Goal: Find specific page/section: Find specific page/section

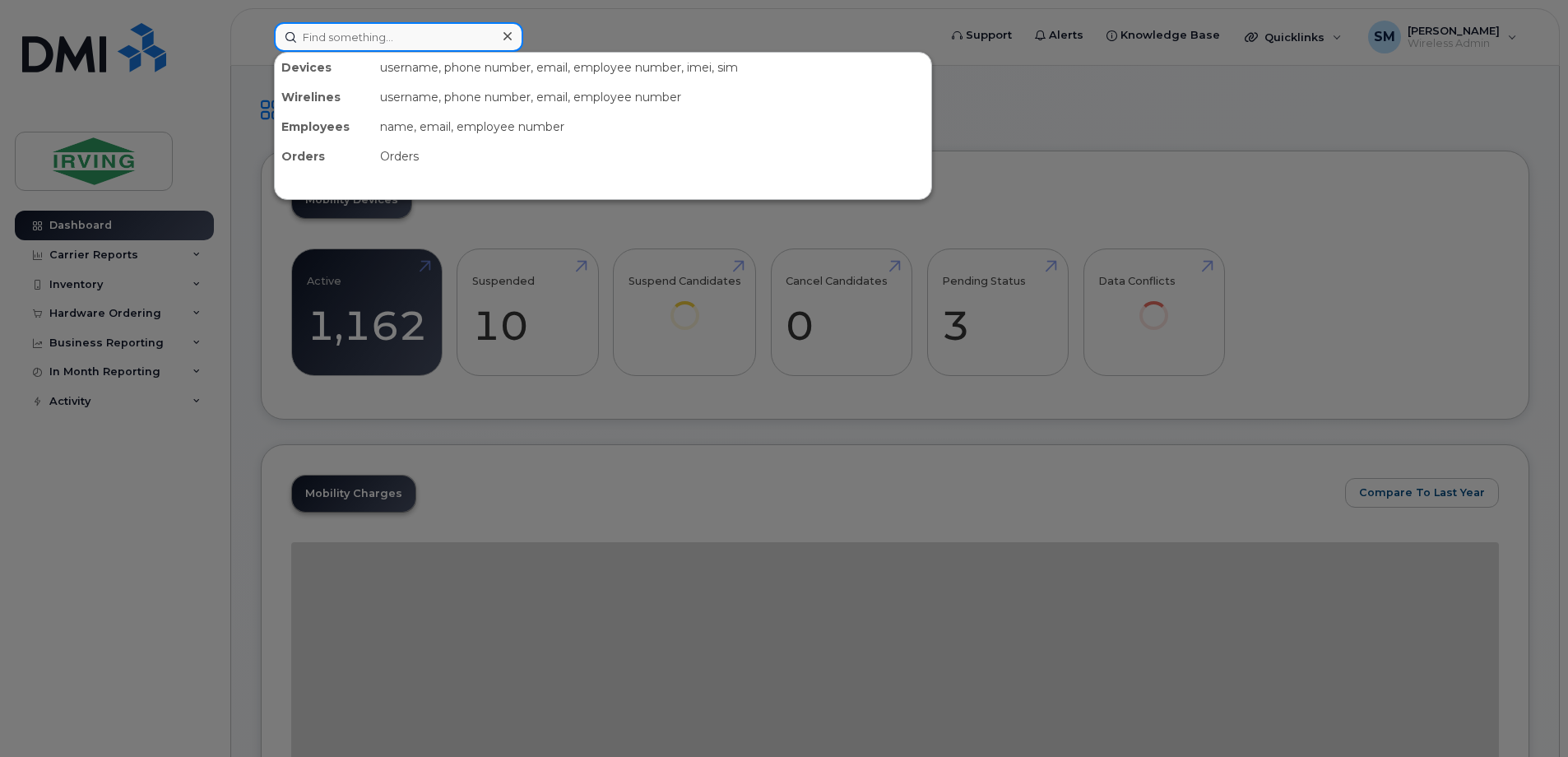
click at [339, 42] on input at bounding box center [398, 37] width 249 height 30
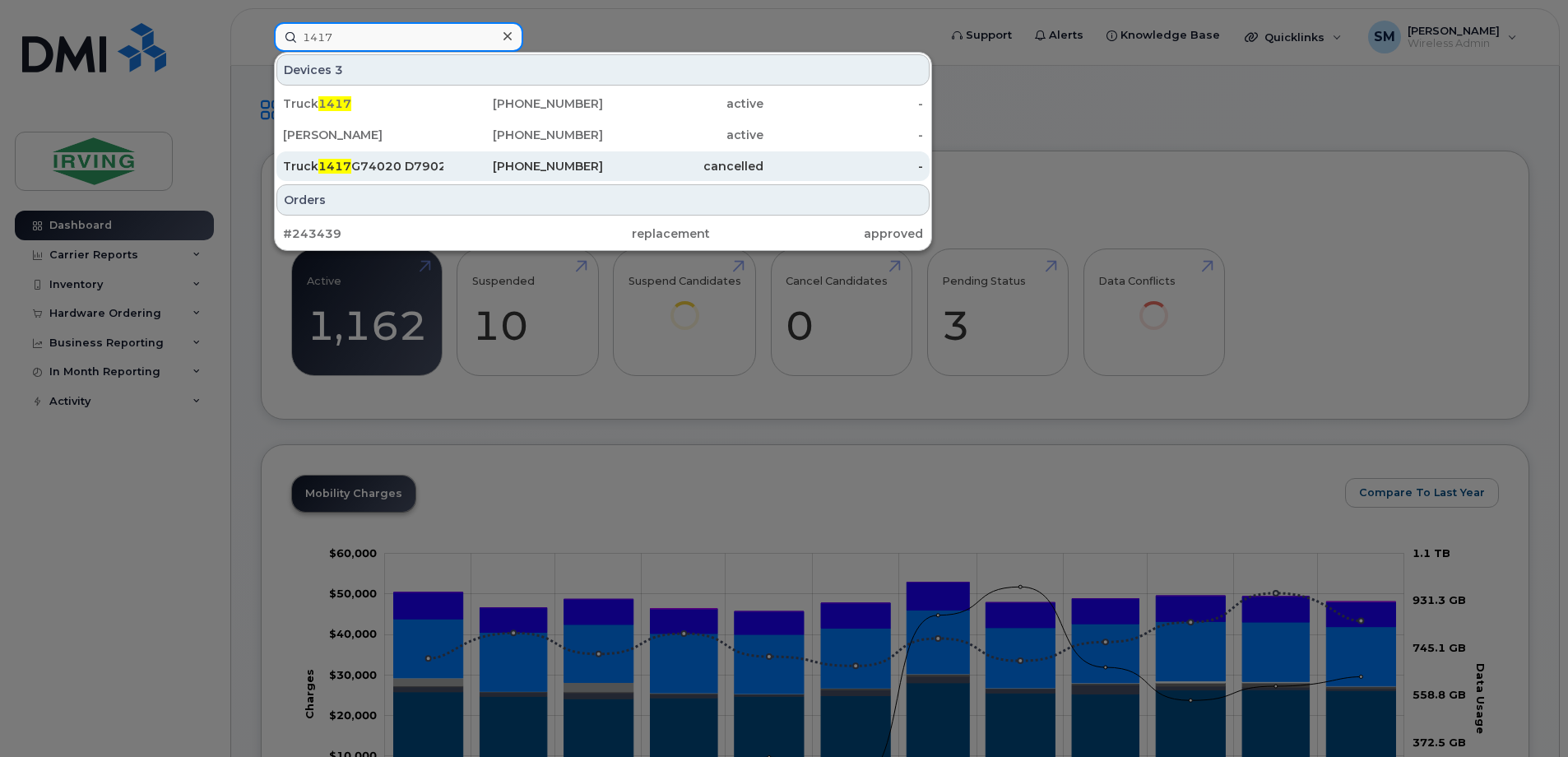
type input "1417"
click at [411, 167] on div "Truck 1417 G74020 D7902 B" at bounding box center [362, 166] width 160 height 17
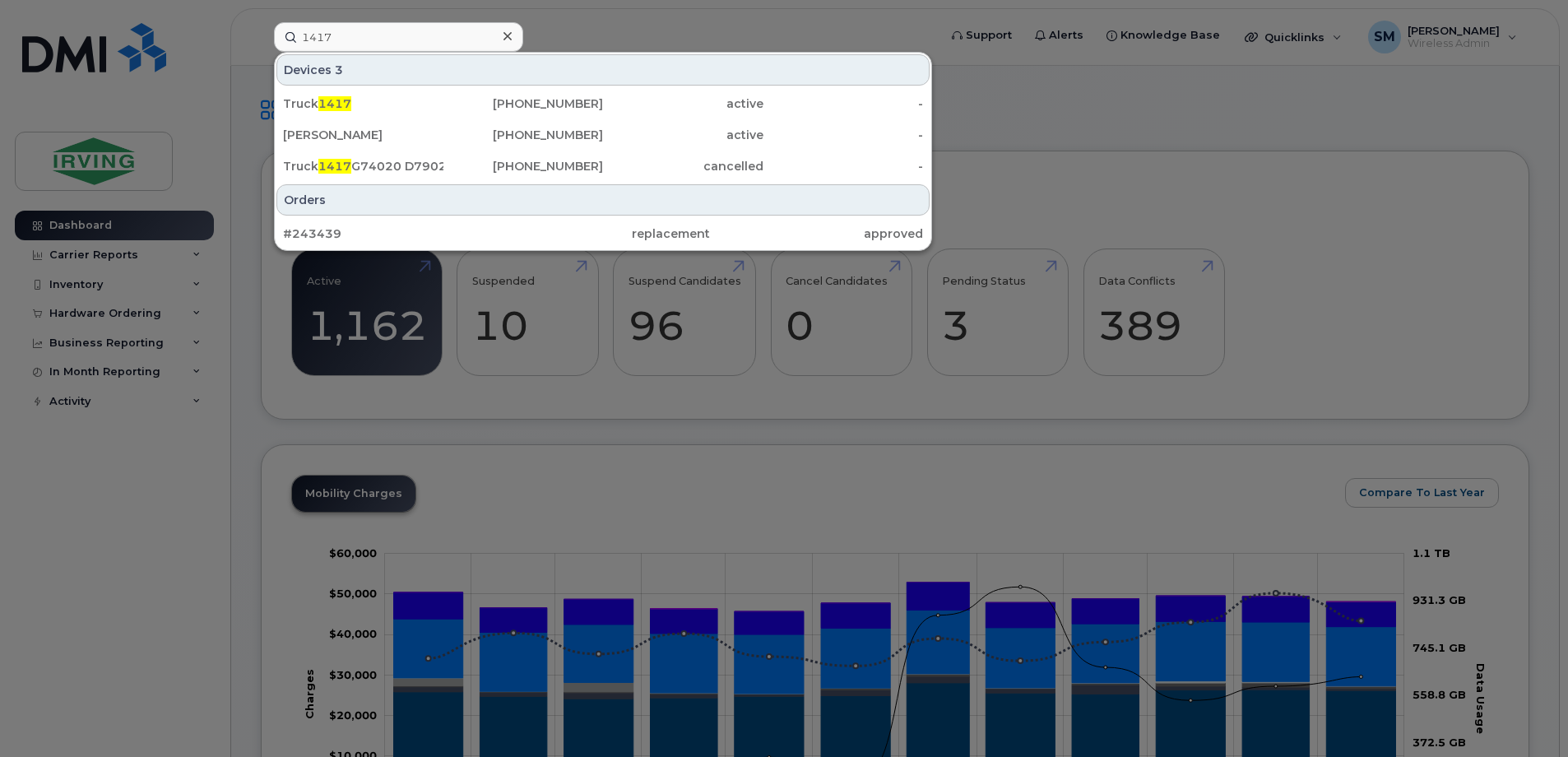
click at [509, 42] on icon at bounding box center [508, 36] width 8 height 13
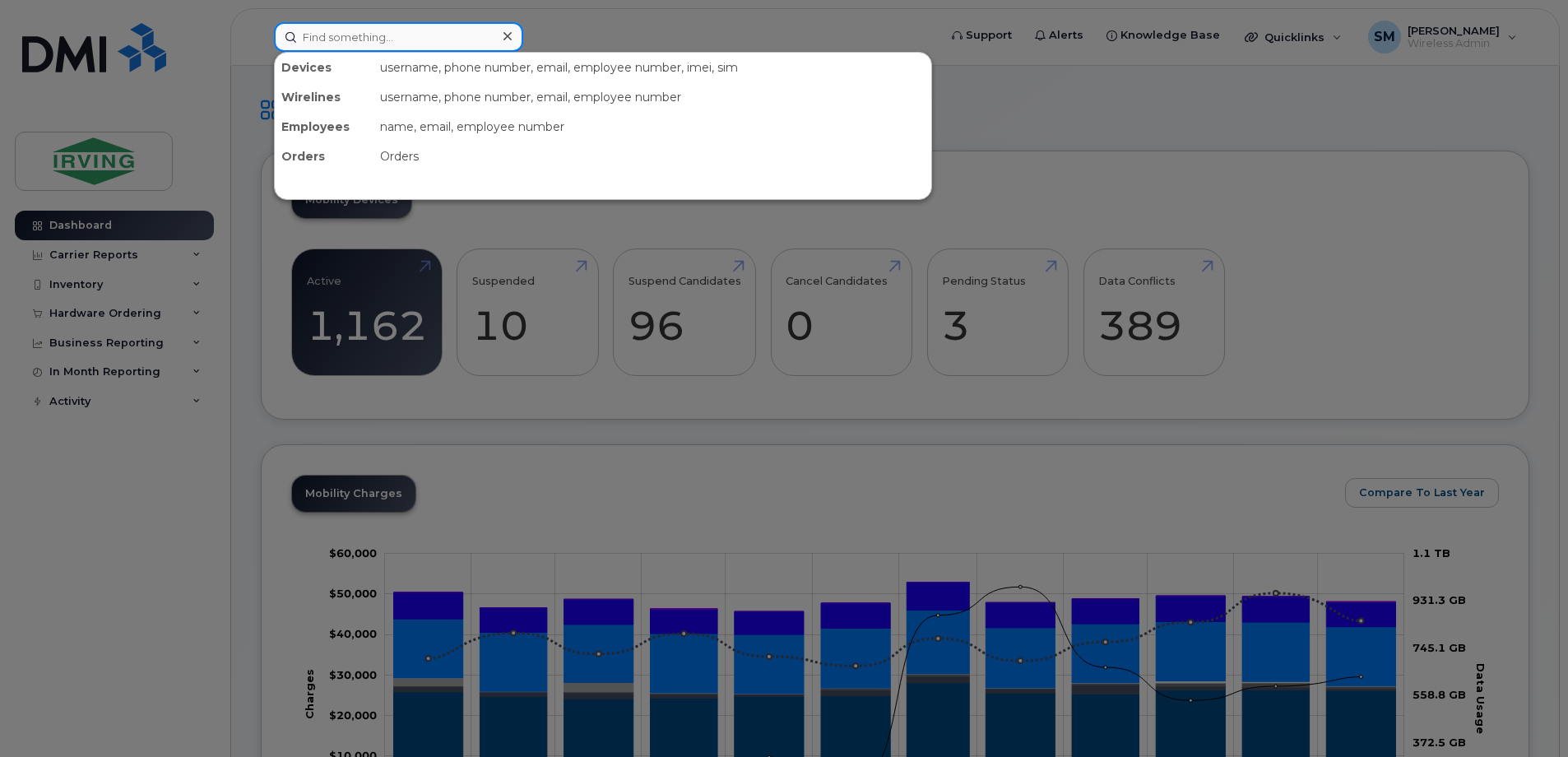
click at [400, 46] on input at bounding box center [398, 37] width 249 height 30
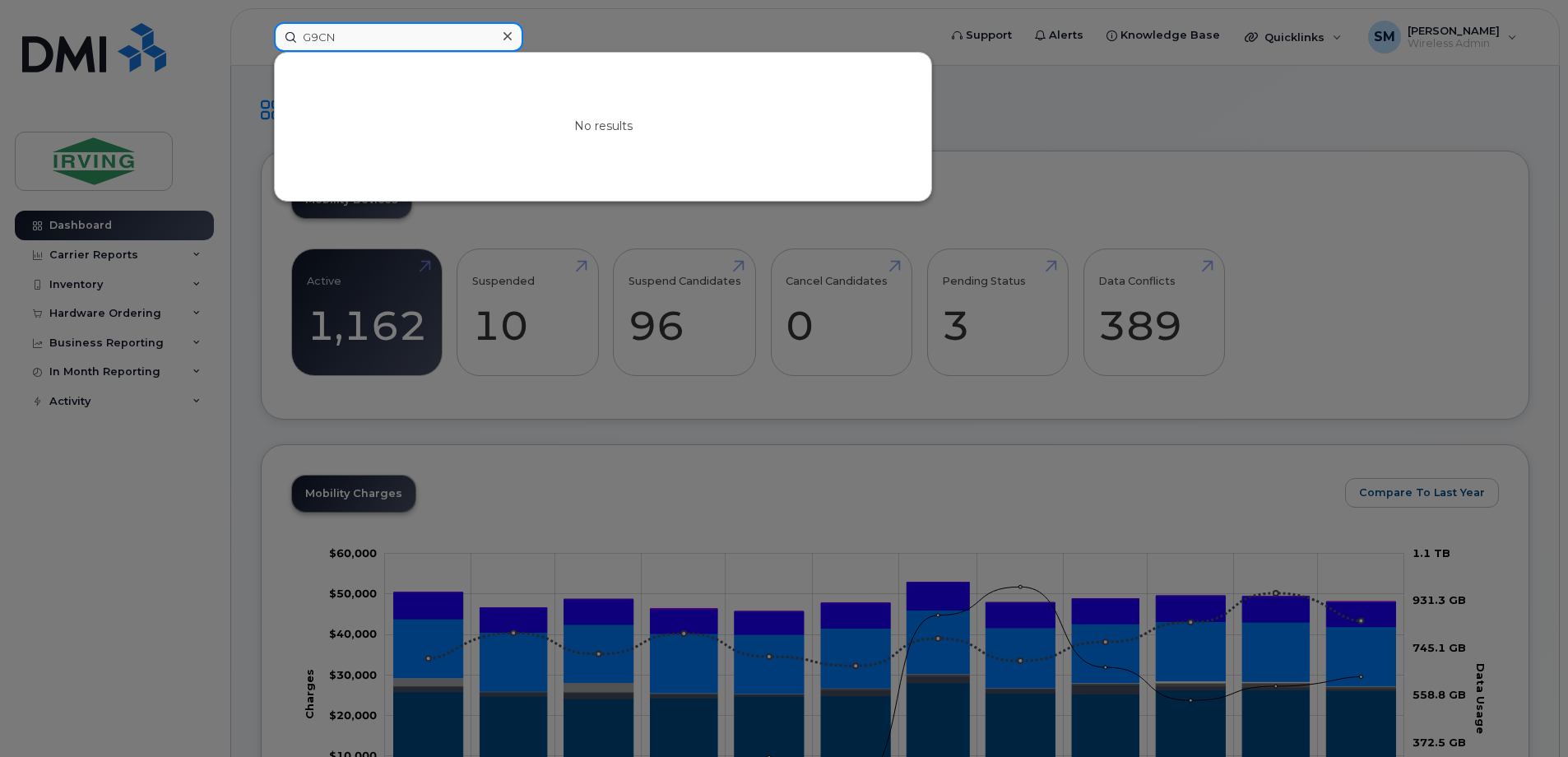
type input "G9CN"
click at [504, 38] on icon at bounding box center [508, 36] width 8 height 13
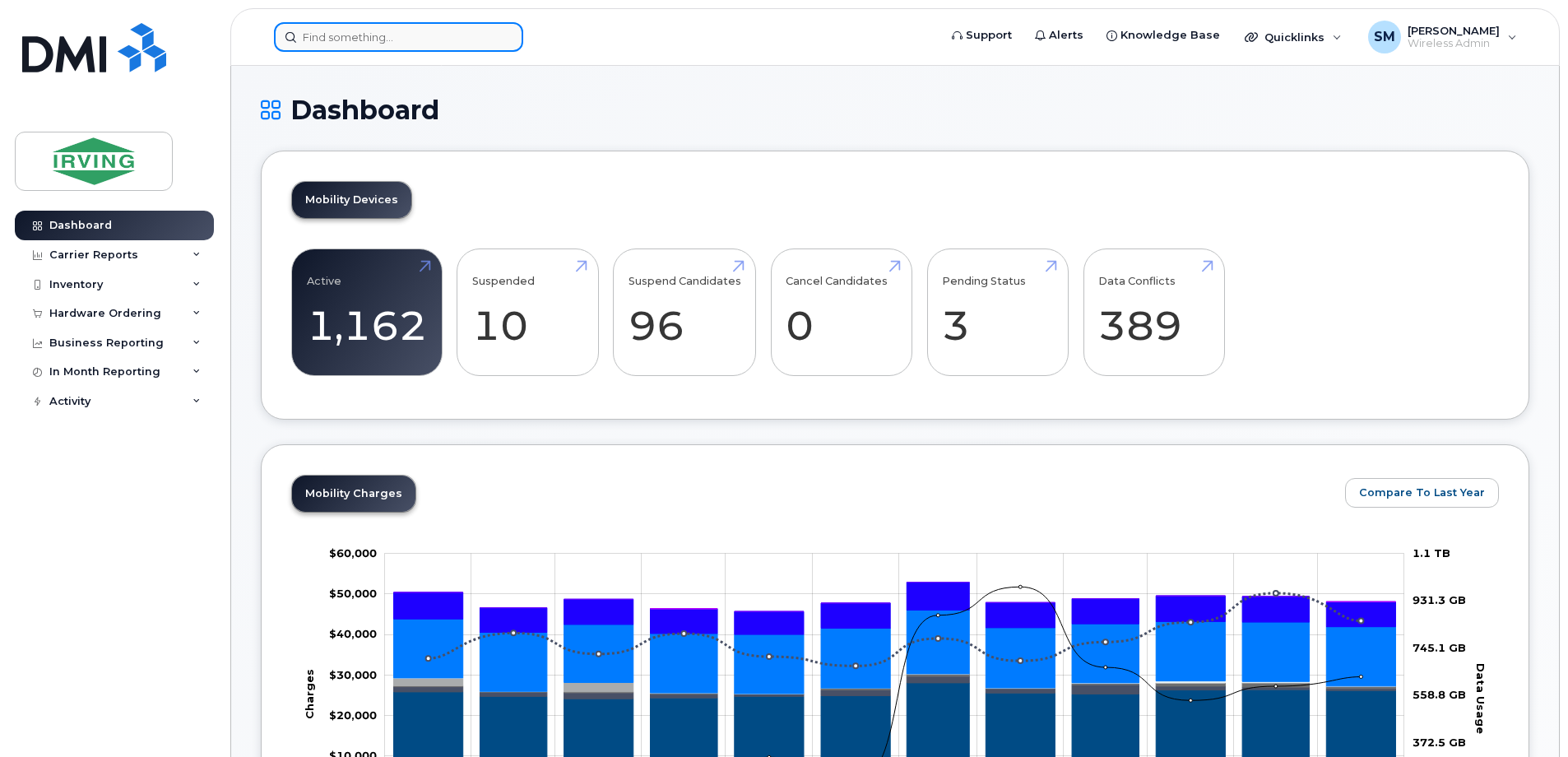
click at [430, 29] on input at bounding box center [398, 37] width 249 height 30
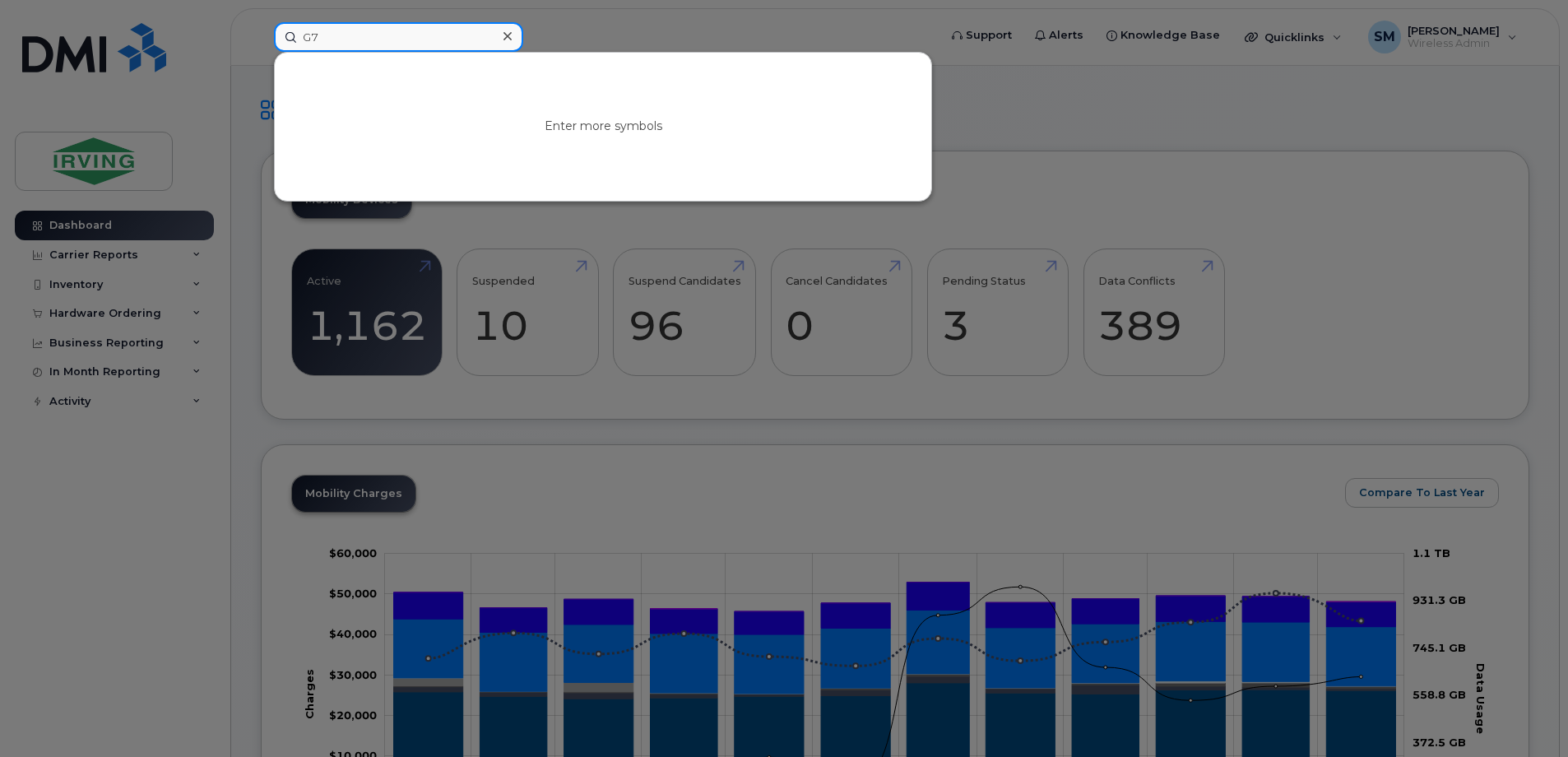
type input "G"
click at [82, 487] on div at bounding box center [784, 378] width 1568 height 757
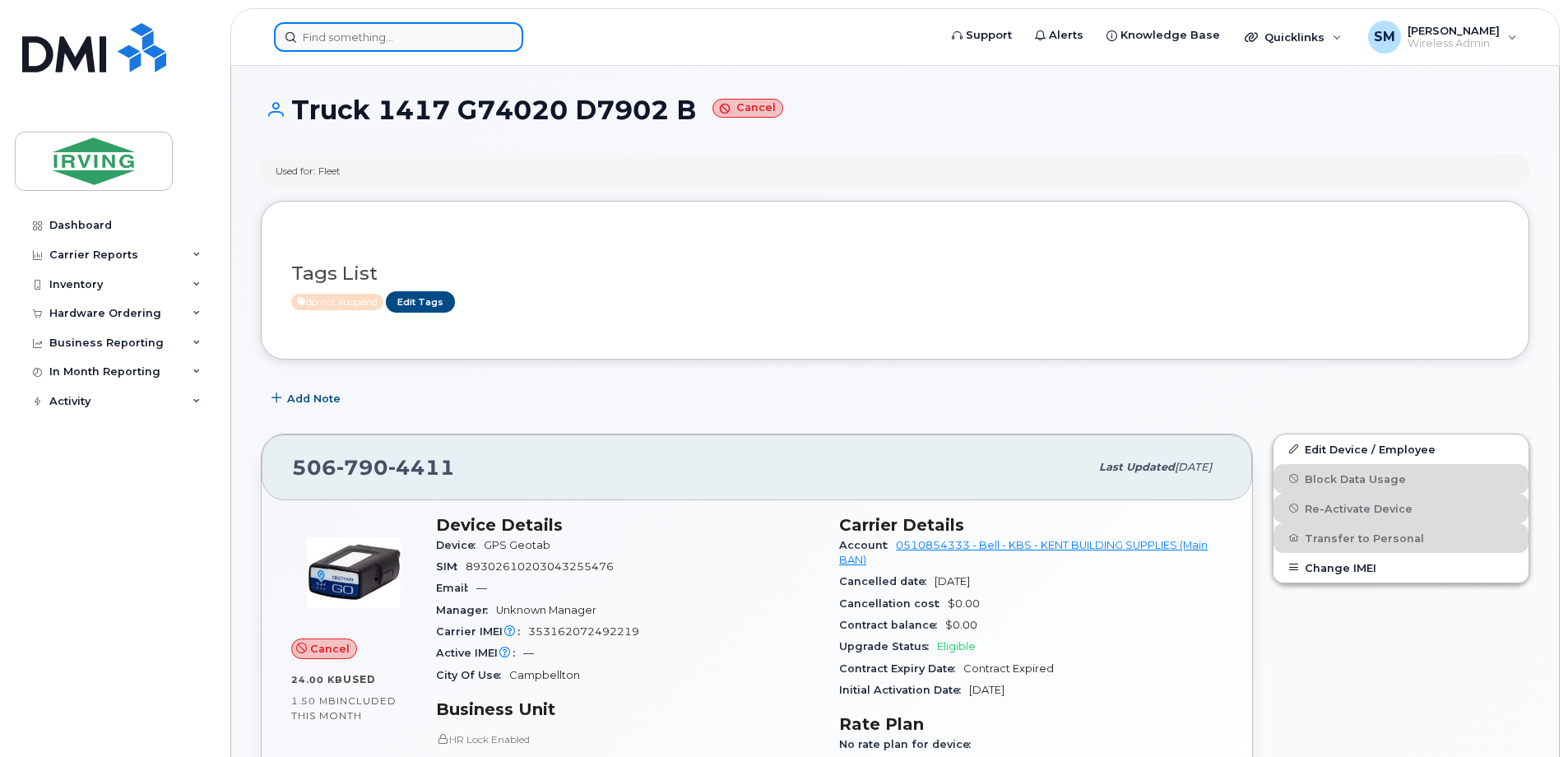
click at [310, 39] on input at bounding box center [398, 37] width 249 height 30
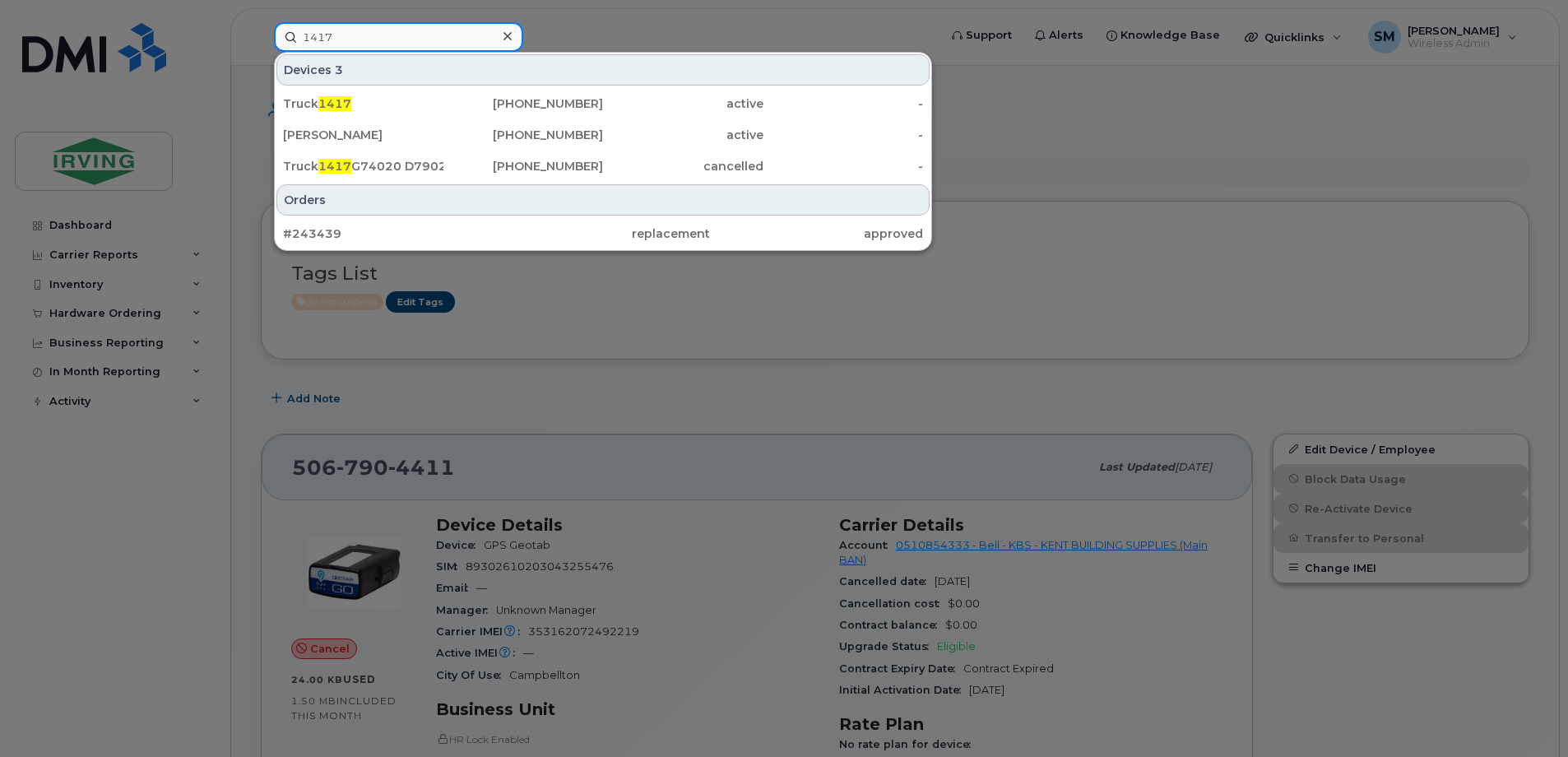
type input "1417"
click at [357, 108] on div "Truck 1417" at bounding box center [362, 103] width 160 height 17
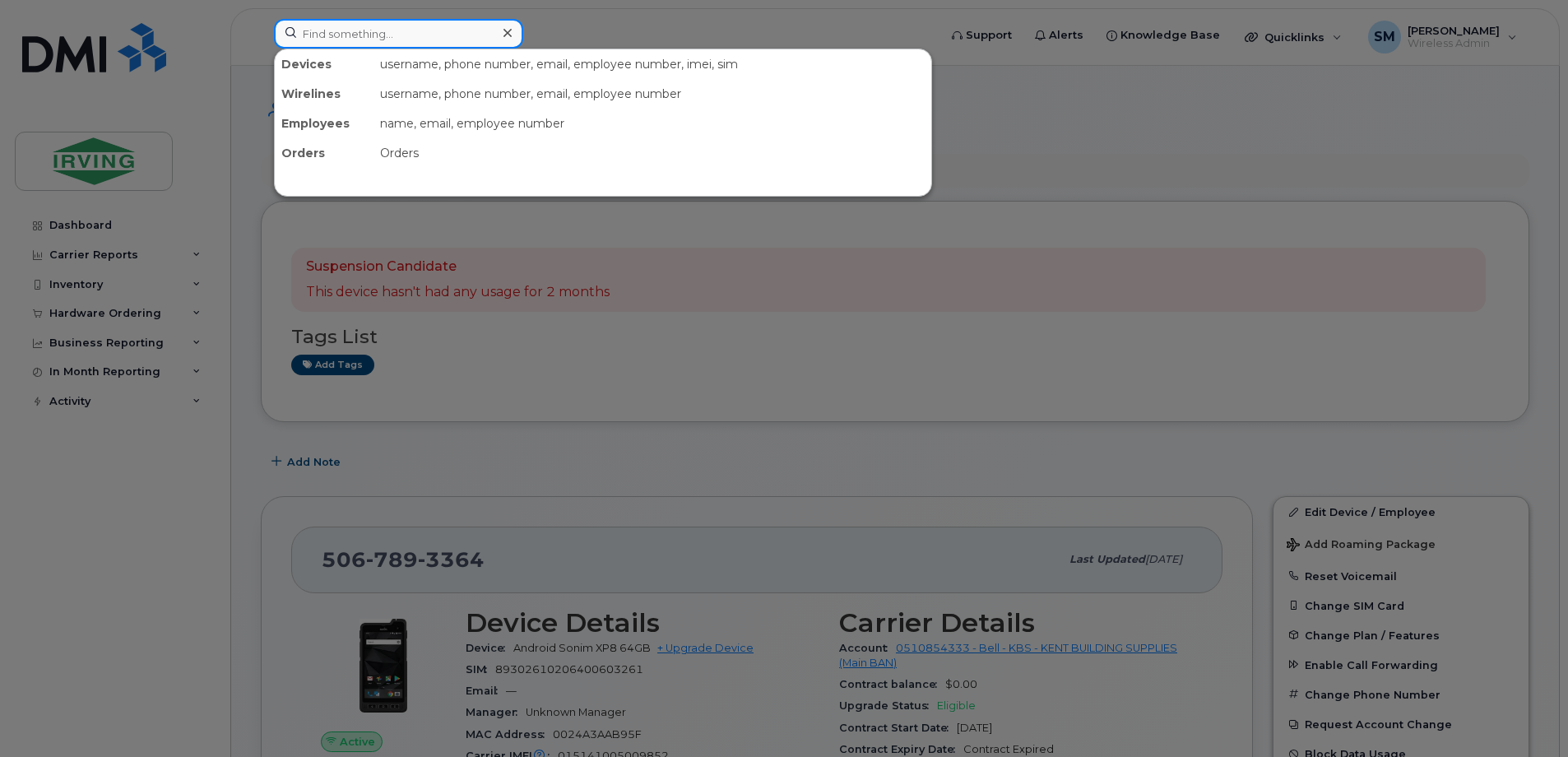
click at [356, 44] on input at bounding box center [398, 34] width 249 height 30
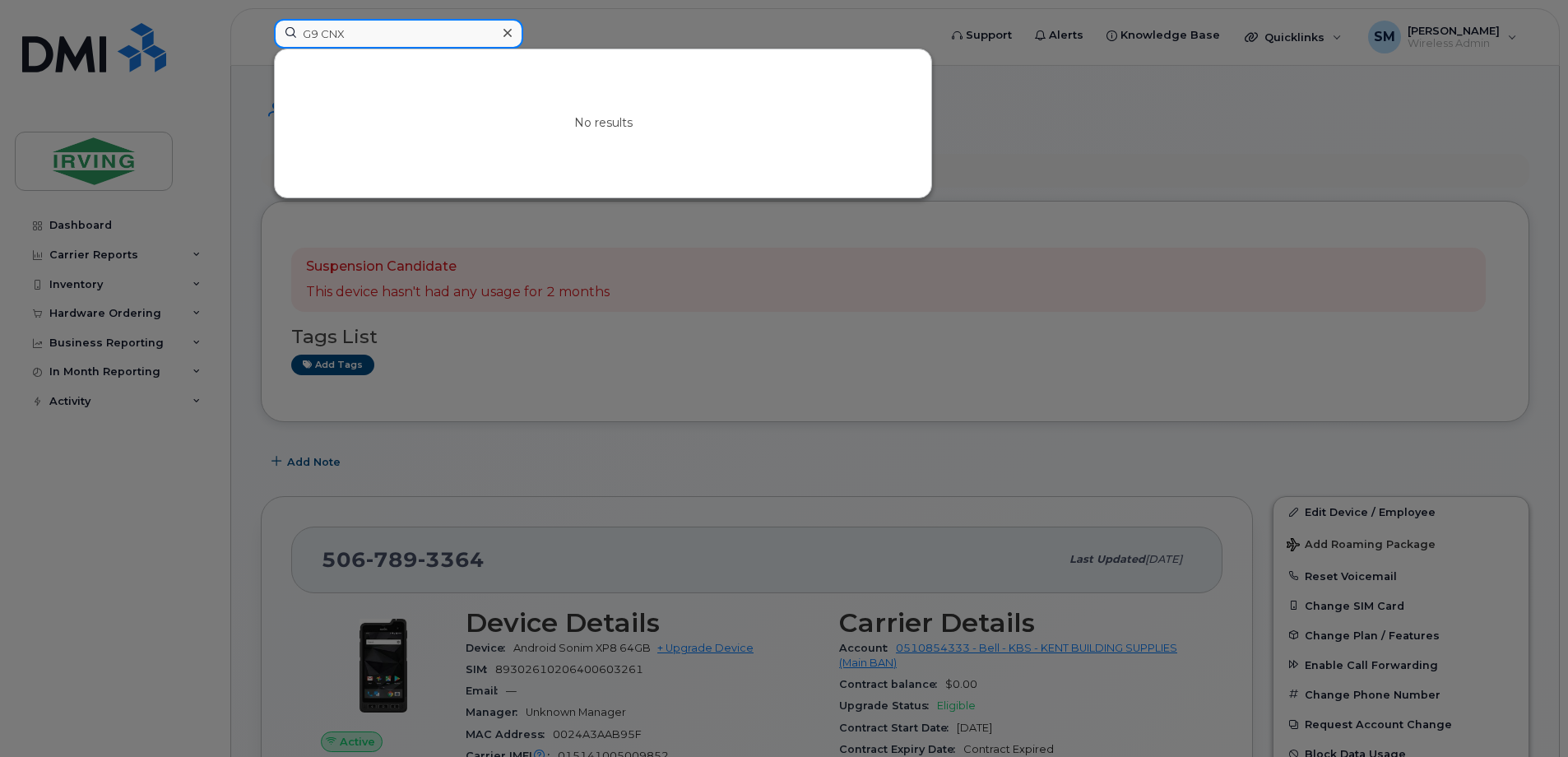
click at [417, 29] on input "G9 CNX" at bounding box center [398, 34] width 249 height 30
click at [319, 33] on input "G9 CNX" at bounding box center [398, 34] width 249 height 30
click at [322, 34] on input "G9 CNX" at bounding box center [398, 34] width 249 height 30
click at [346, 34] on input "G9CNX" at bounding box center [398, 34] width 249 height 30
type input "G9"
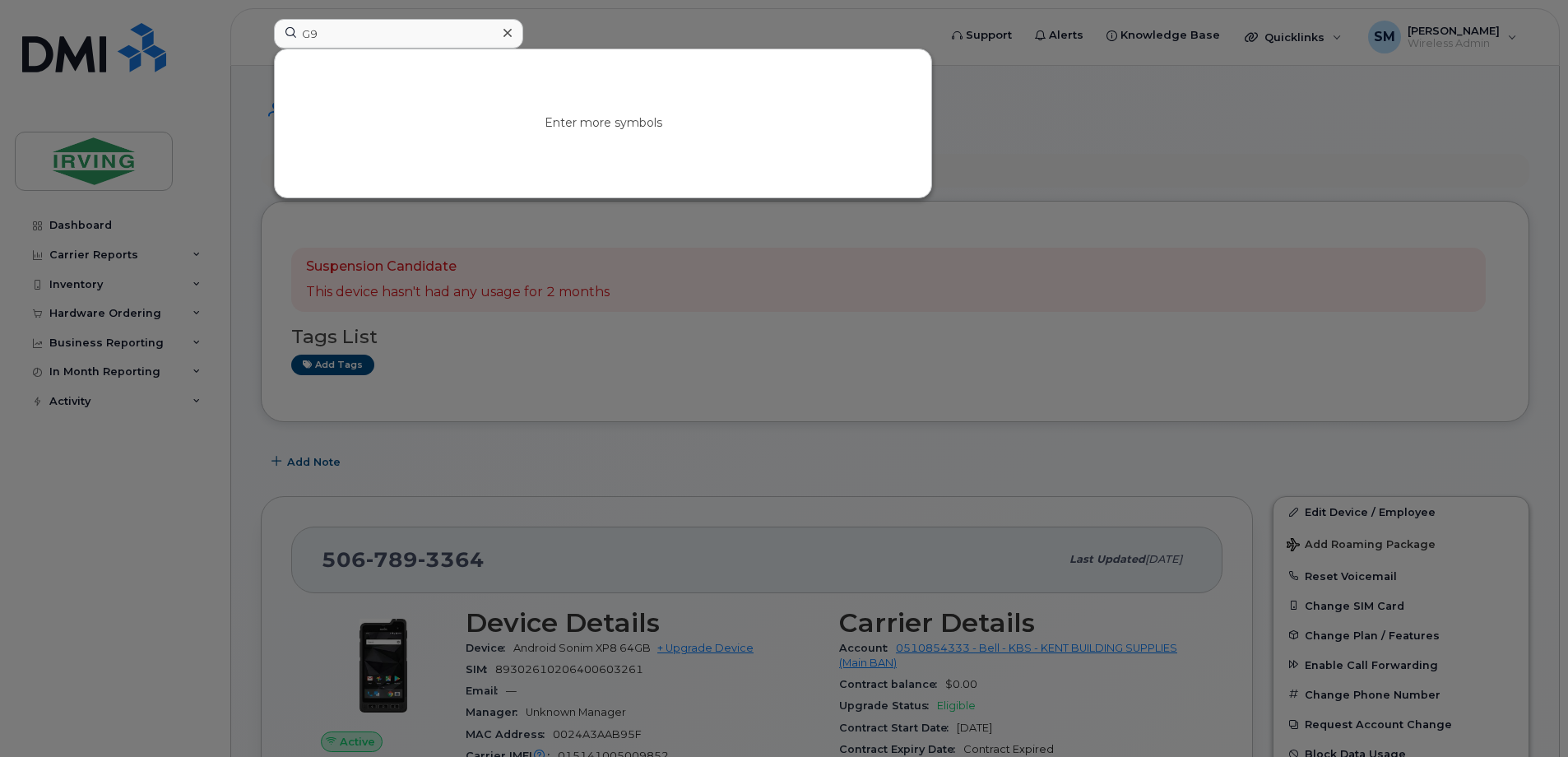
click at [500, 33] on div at bounding box center [507, 32] width 24 height 24
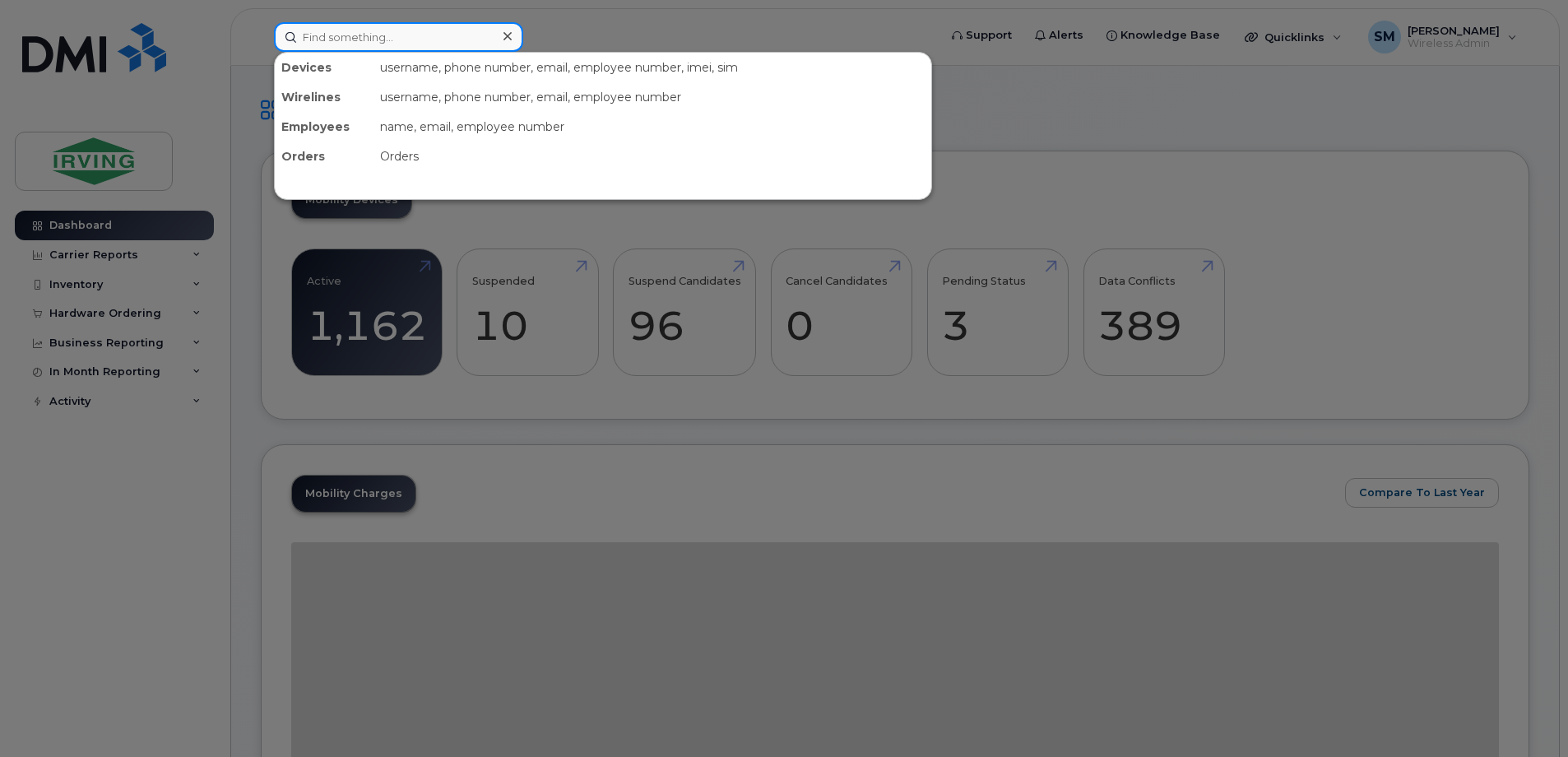
click at [331, 32] on input at bounding box center [398, 37] width 249 height 30
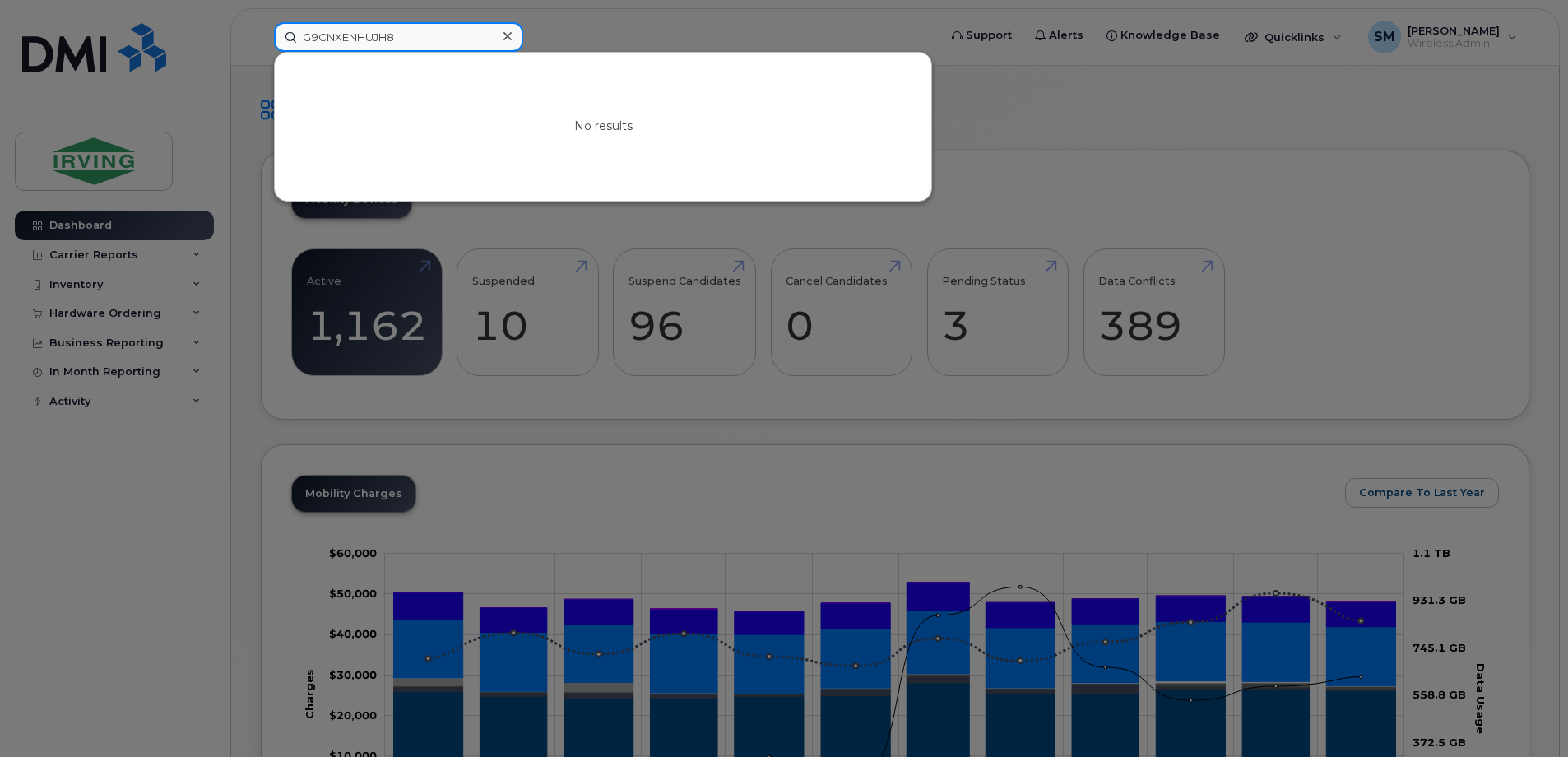
click at [320, 38] on input "G9CNXENHUJH8" at bounding box center [398, 37] width 249 height 30
click at [329, 34] on input "G9CNXENHUJH8" at bounding box center [398, 37] width 249 height 30
click at [349, 38] on input "G9C NXENHUJH8" at bounding box center [398, 37] width 249 height 30
drag, startPoint x: 372, startPoint y: 38, endPoint x: 269, endPoint y: 35, distance: 103.0
click at [269, 35] on div "G9C NXE NHUJH8 No results" at bounding box center [600, 37] width 680 height 30
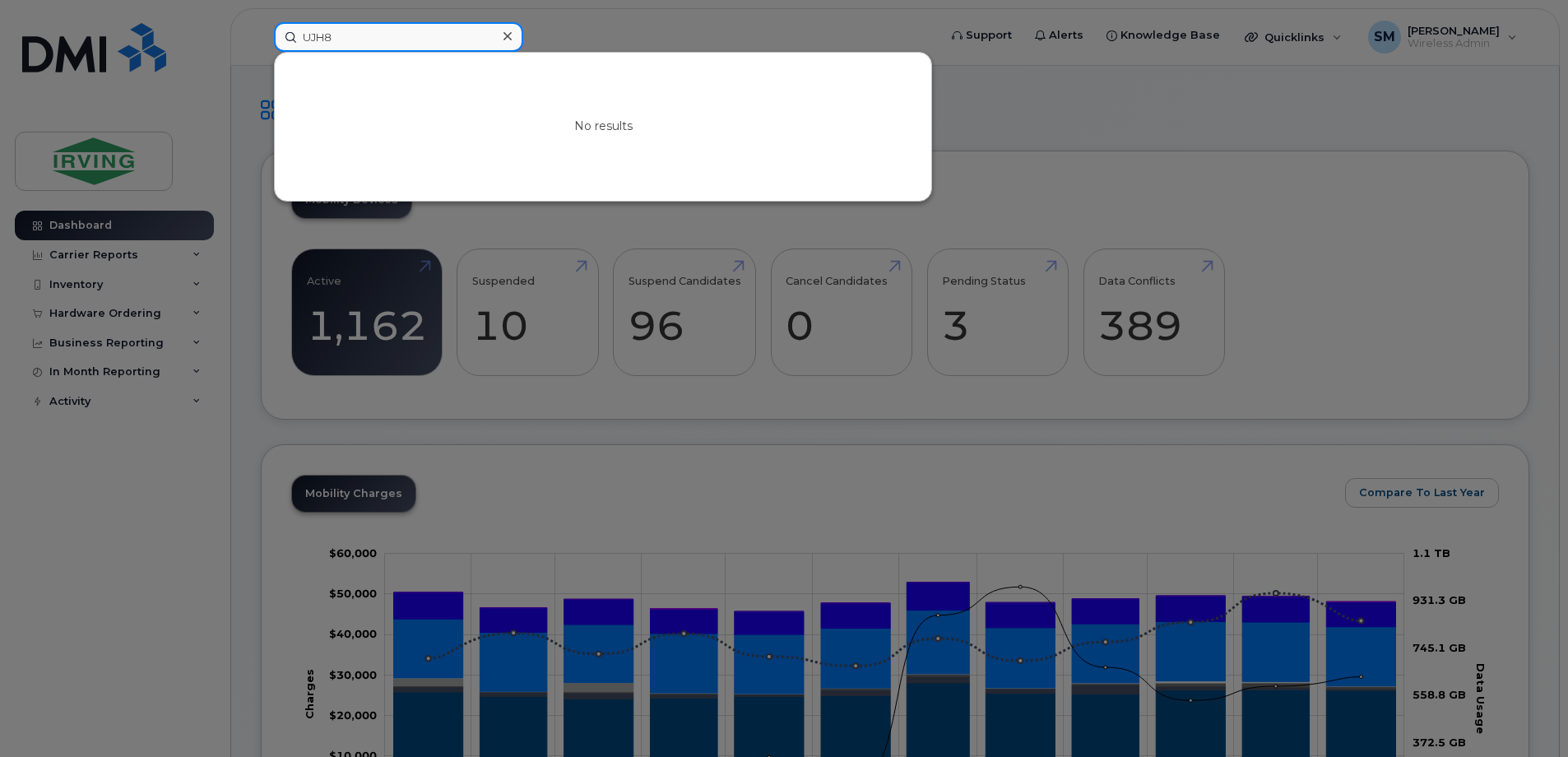
click at [352, 42] on input "UJH8" at bounding box center [398, 37] width 249 height 30
type input "U"
click at [1155, 136] on div at bounding box center [784, 378] width 1568 height 757
click at [396, 43] on input at bounding box center [398, 37] width 249 height 30
type input "G"
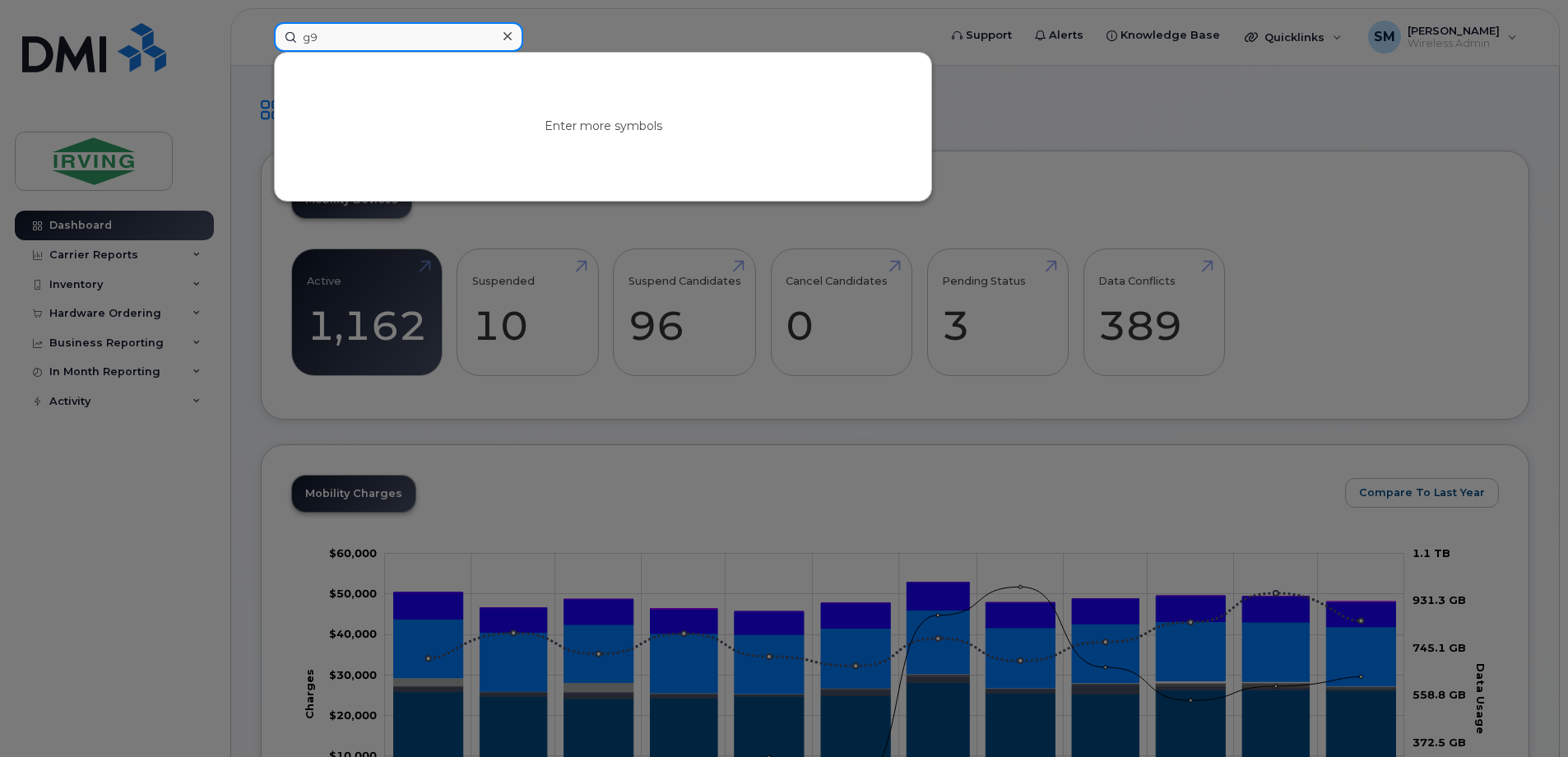
type input "g"
type input "G9"
click at [502, 34] on div at bounding box center [507, 36] width 24 height 24
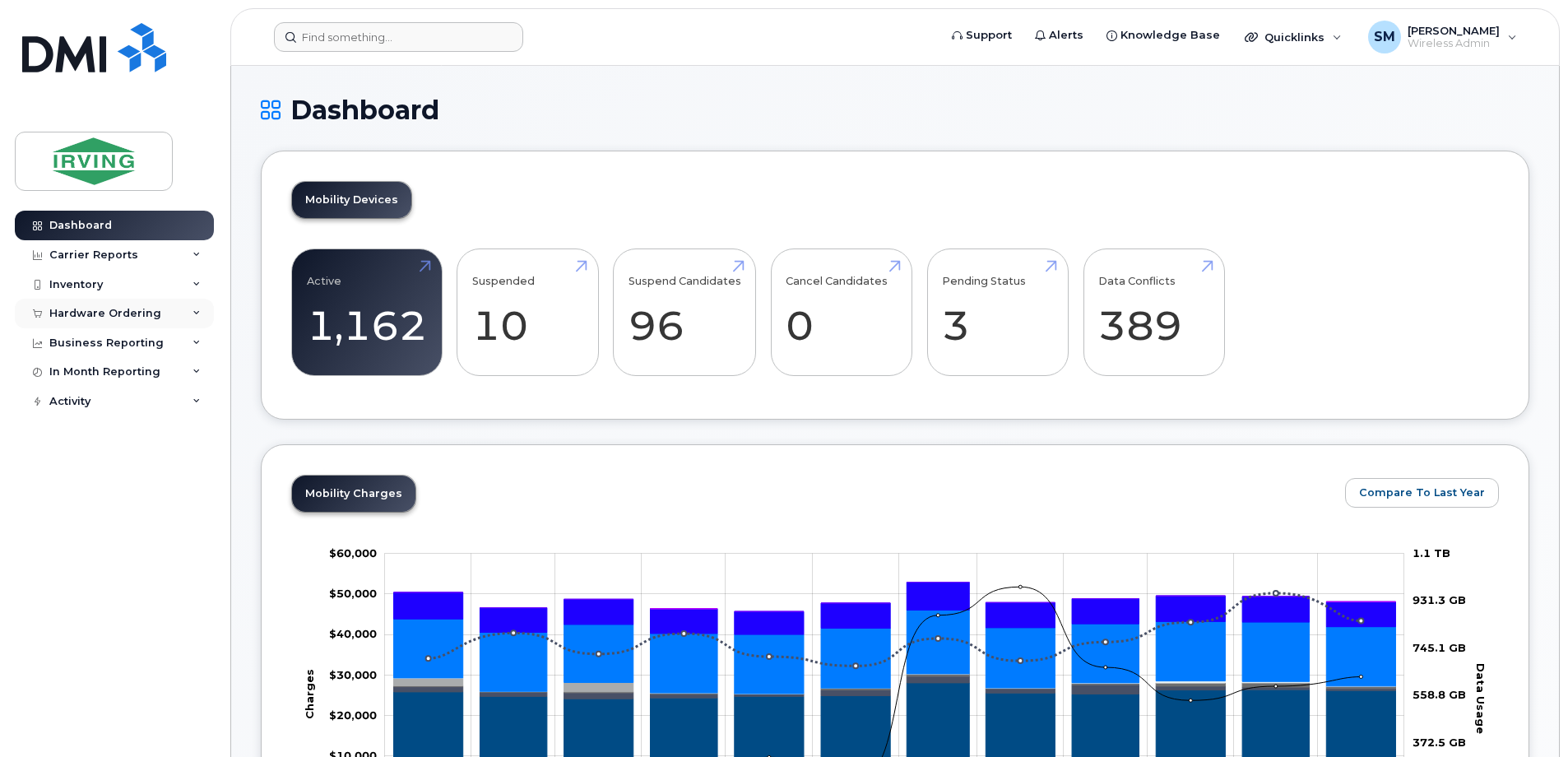
click at [123, 307] on div "Hardware Ordering" at bounding box center [105, 313] width 112 height 13
click at [110, 351] on link "Overview" at bounding box center [129, 344] width 171 height 32
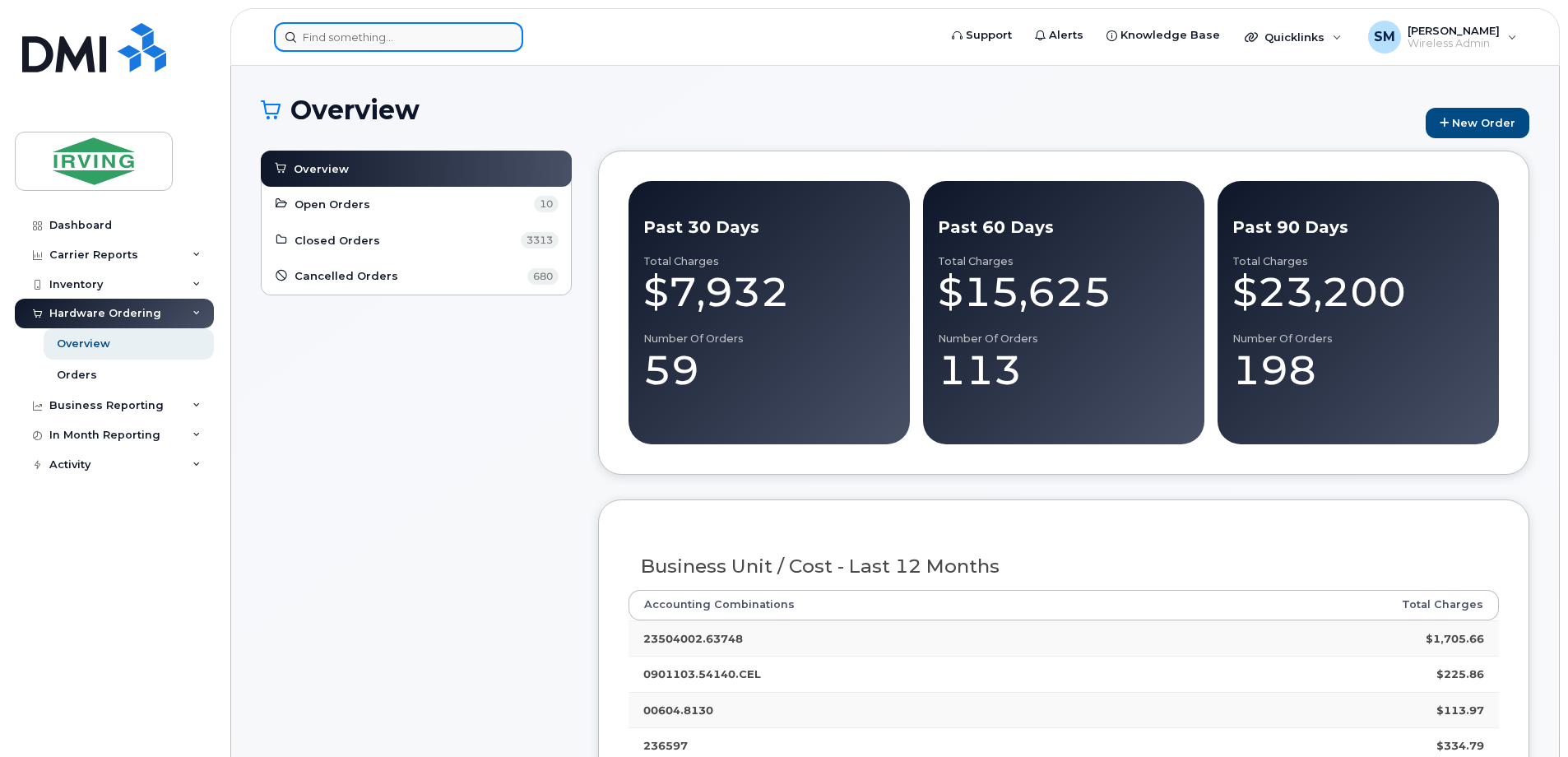
click at [328, 32] on input at bounding box center [398, 37] width 249 height 30
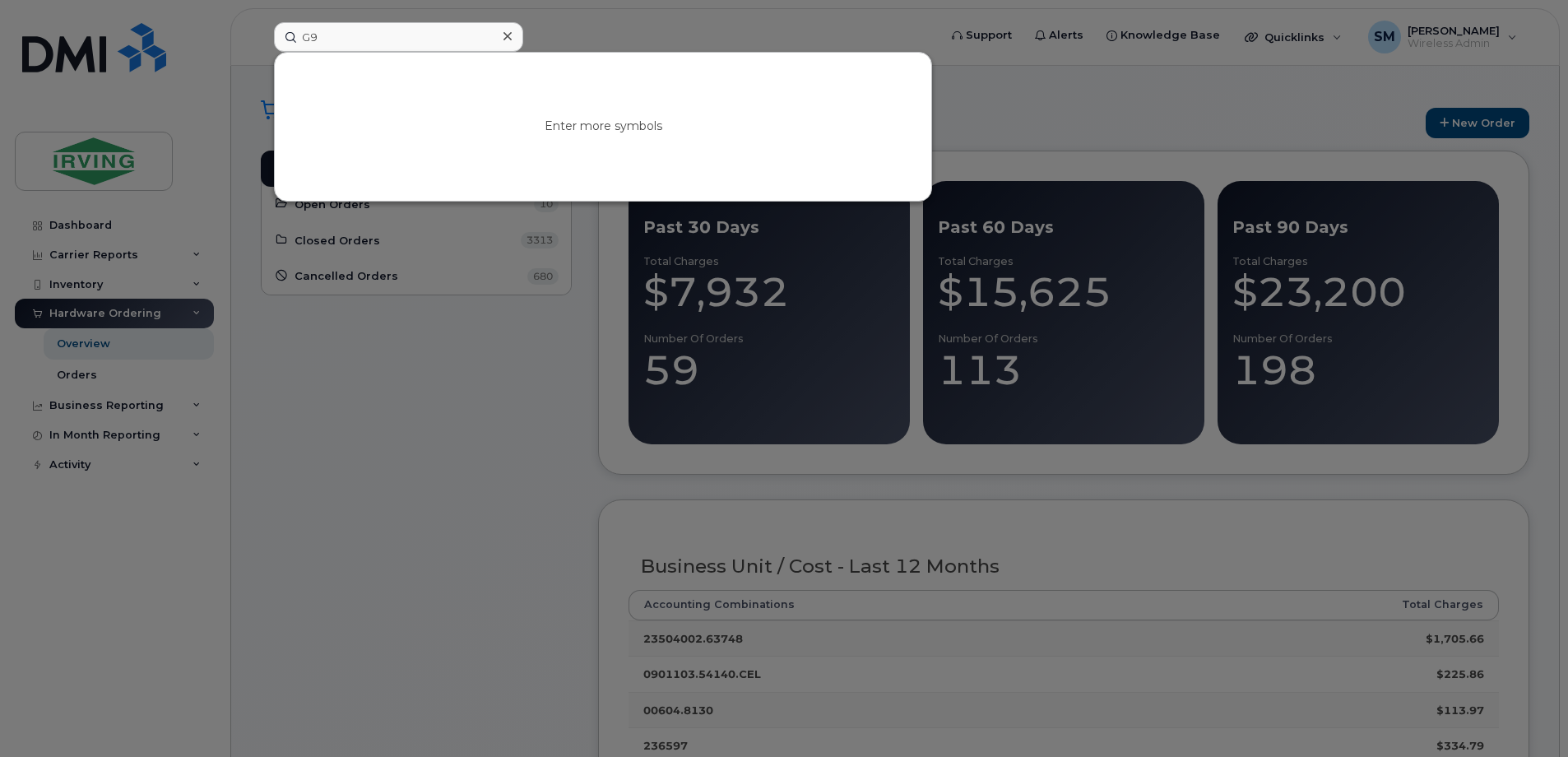
click at [452, 357] on div at bounding box center [784, 378] width 1568 height 757
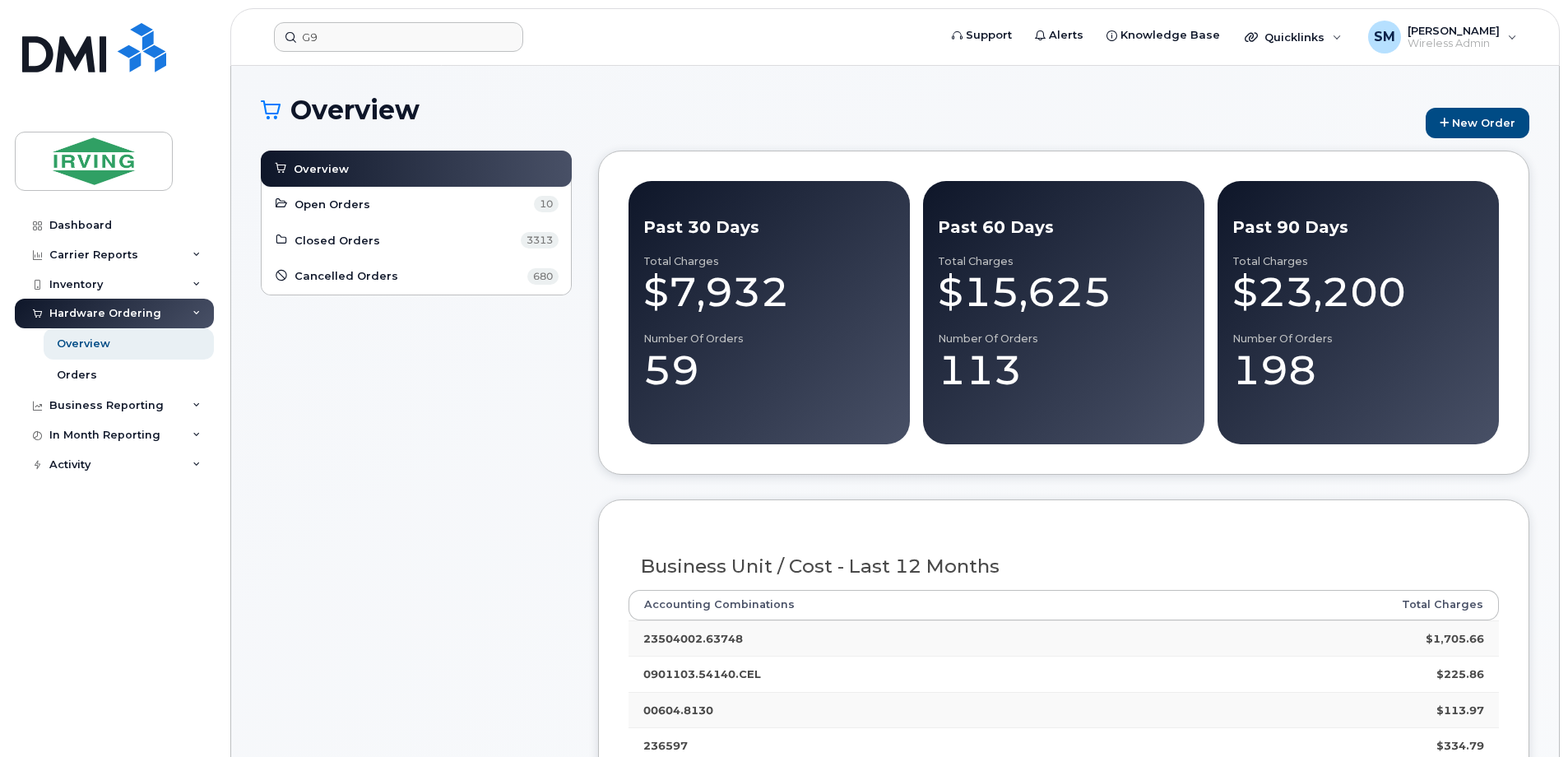
click at [353, 33] on input "G9" at bounding box center [398, 37] width 249 height 30
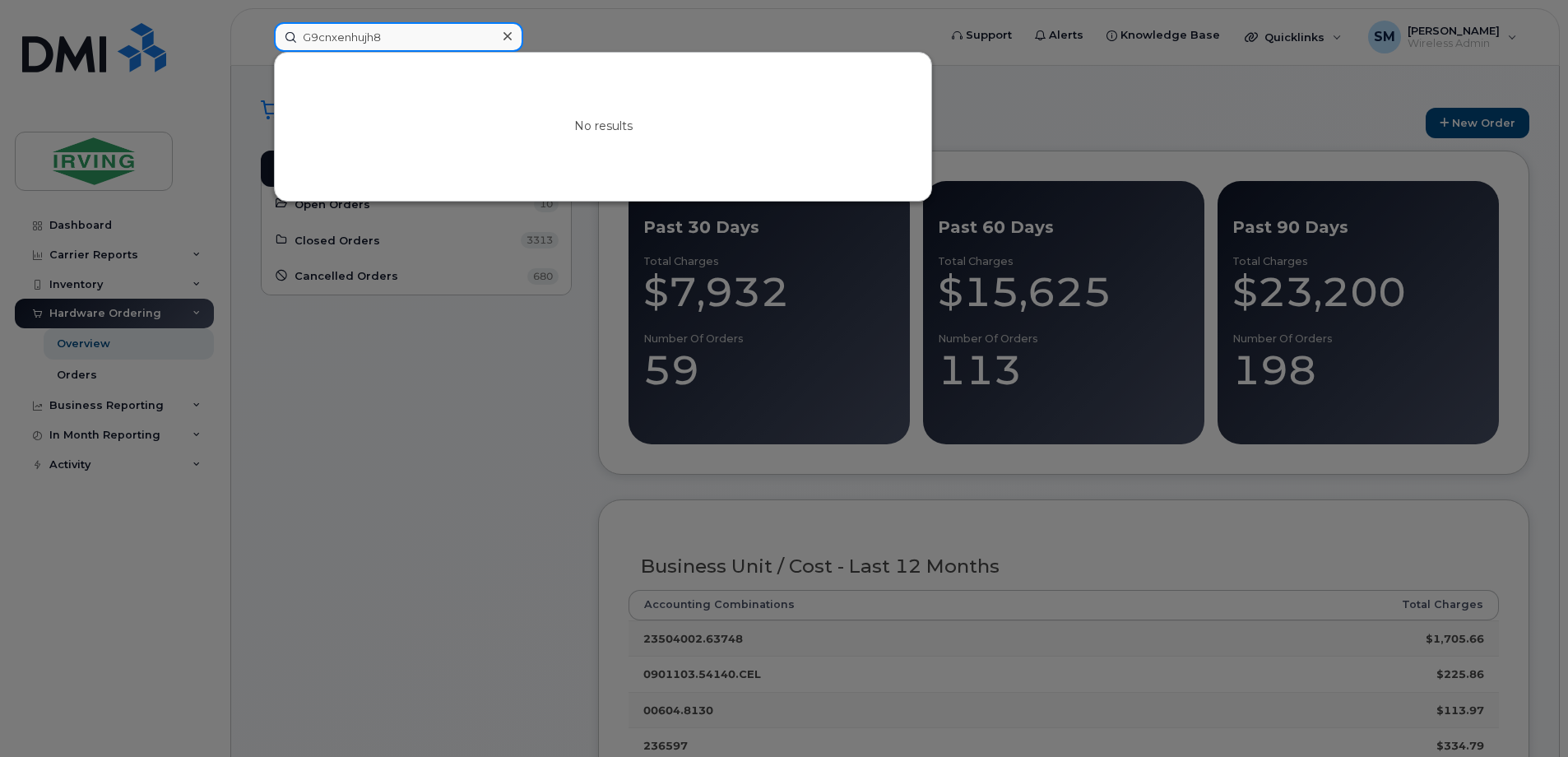
click at [360, 34] on input "G9cnxenhujh8" at bounding box center [398, 37] width 249 height 30
click at [394, 39] on input "G9cnxenh ujh8" at bounding box center [398, 37] width 249 height 30
click at [418, 40] on input "G9cnxenh ujh8" at bounding box center [398, 37] width 249 height 30
type input "G"
click at [292, 392] on div at bounding box center [784, 378] width 1568 height 757
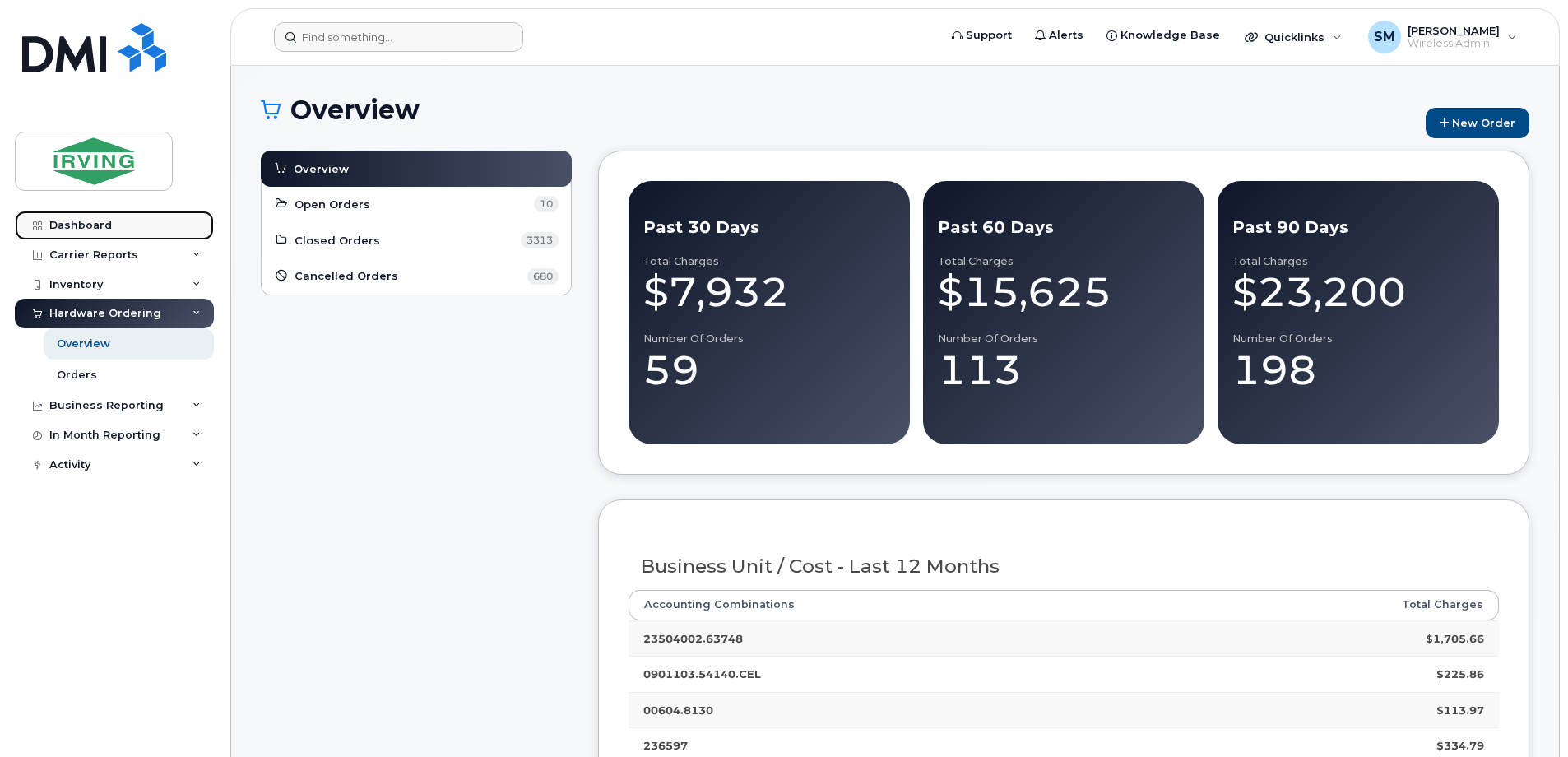
click at [132, 227] on link "Dashboard" at bounding box center [115, 226] width 200 height 30
click at [133, 222] on link "Dashboard" at bounding box center [115, 226] width 200 height 30
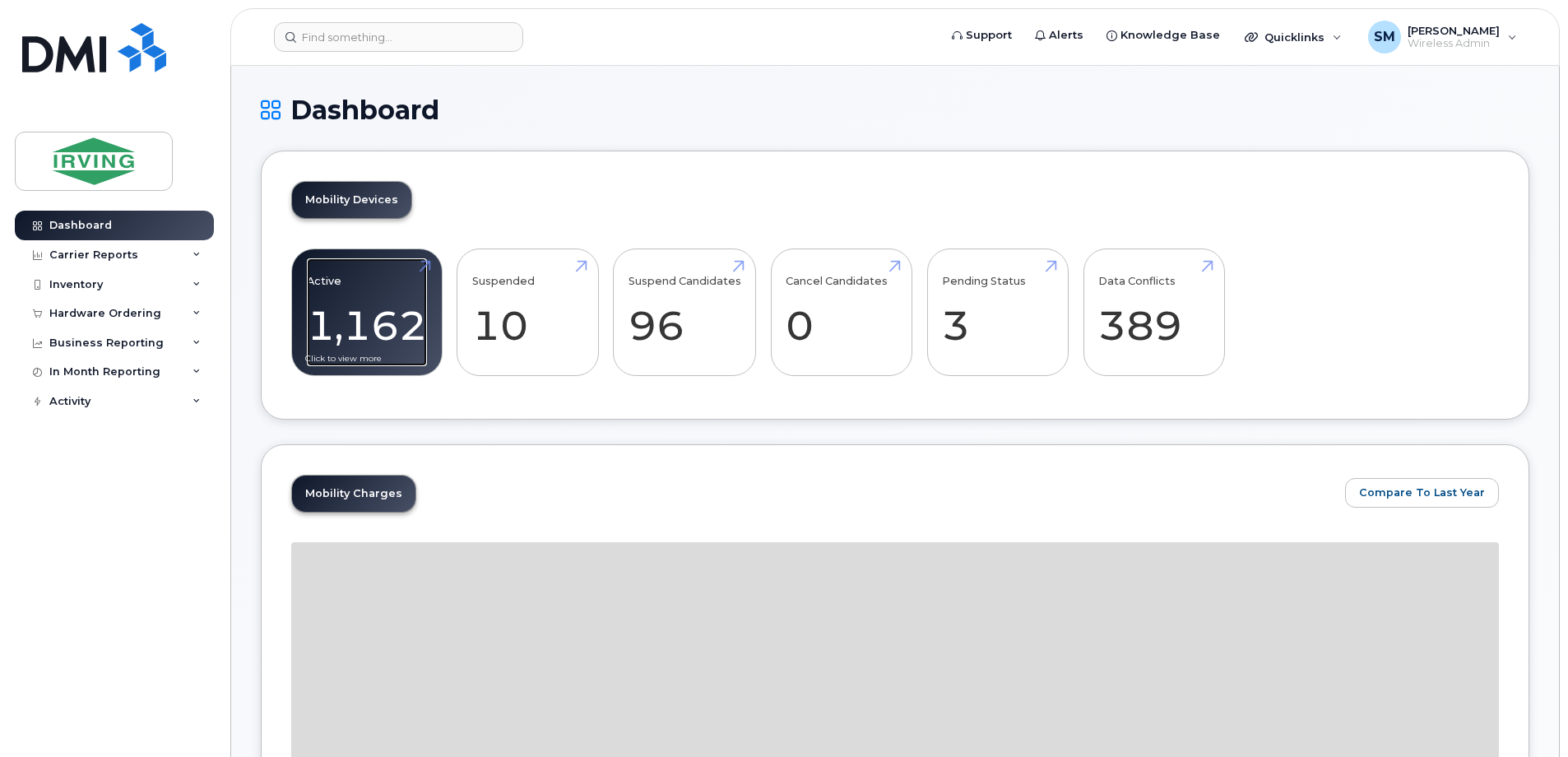
click at [416, 327] on link "Active 1,162 -86%" at bounding box center [367, 312] width 120 height 109
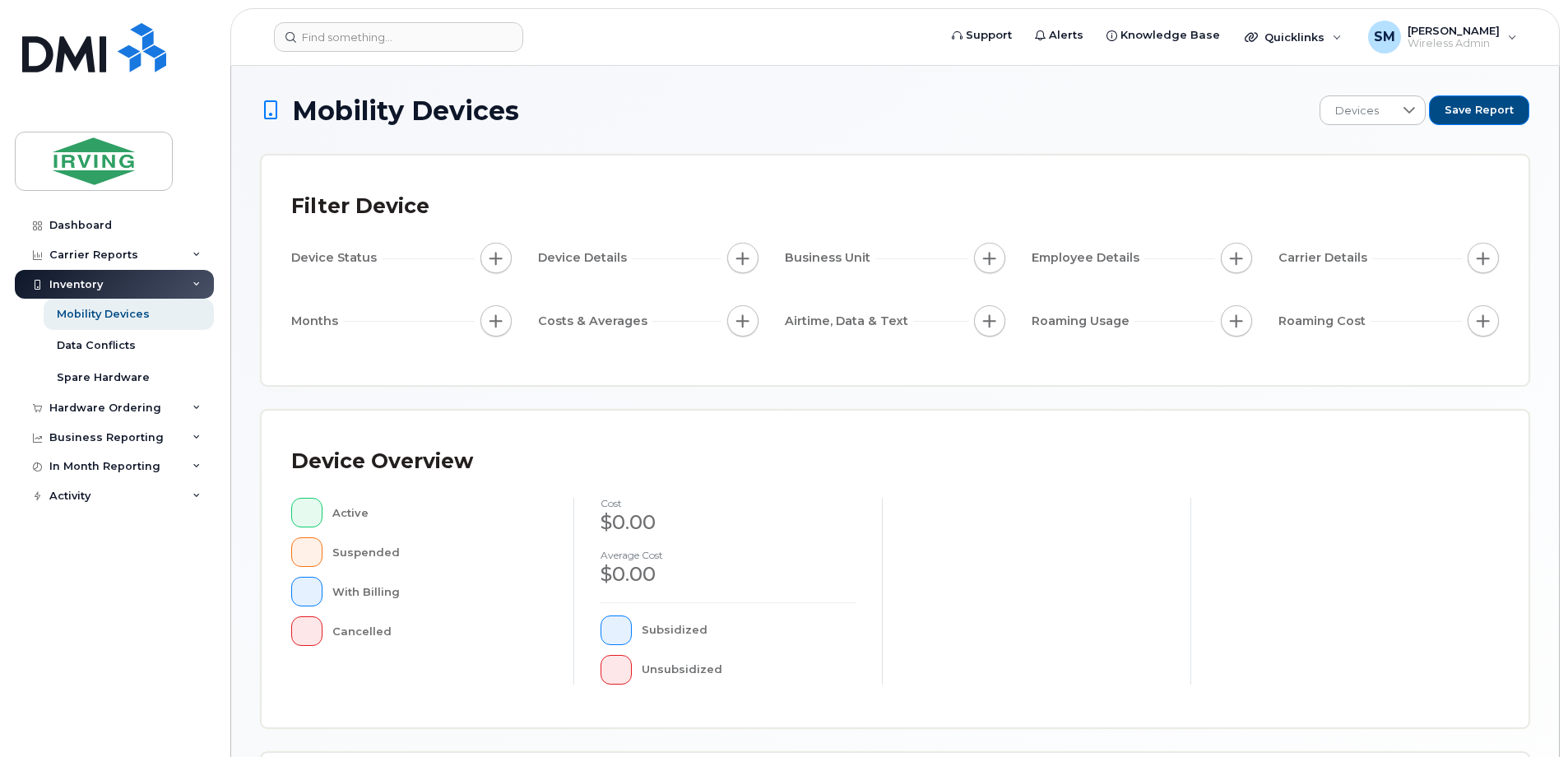
click at [382, 257] on div "Device Status" at bounding box center [336, 258] width 90 height 18
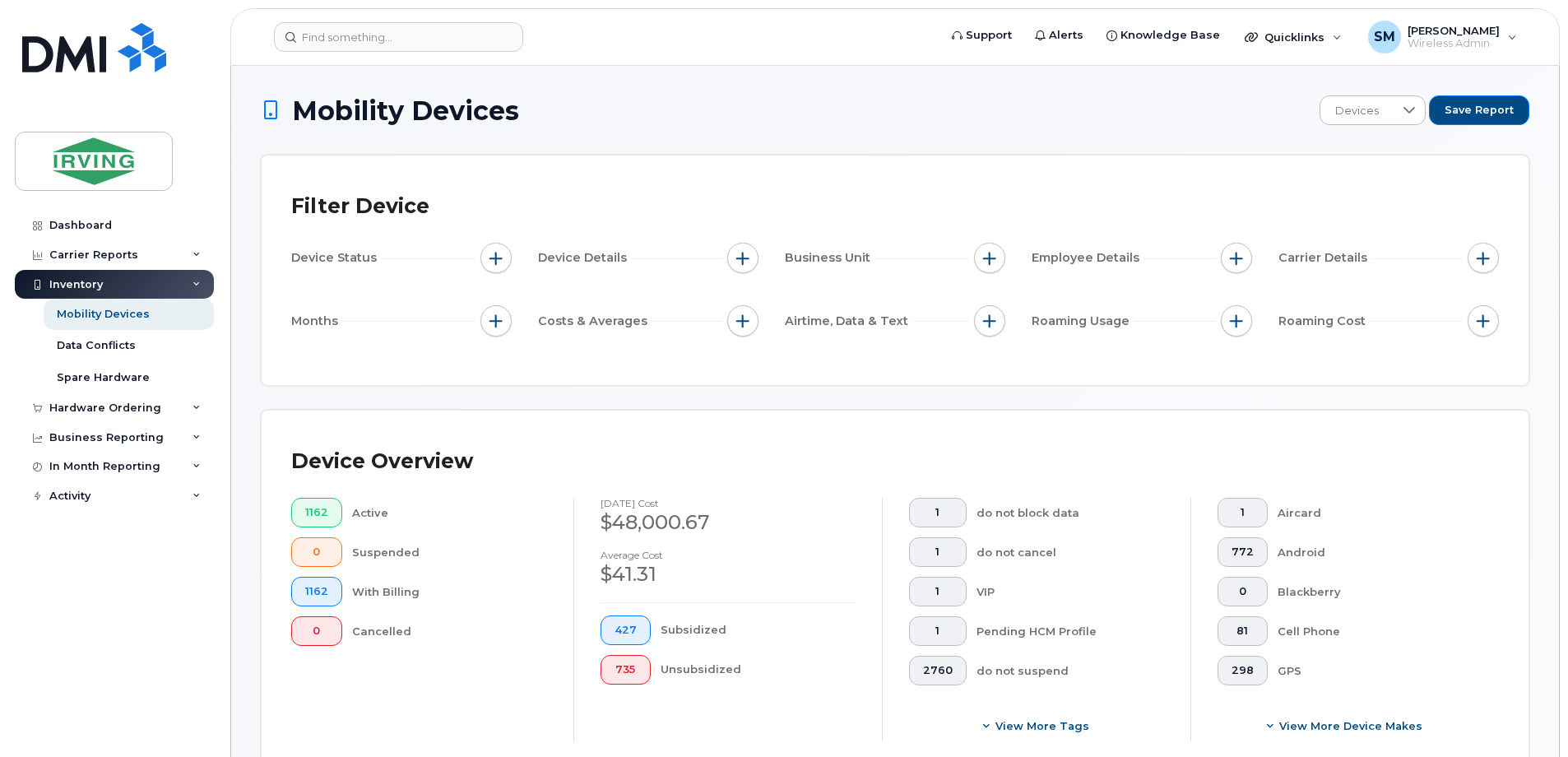
click at [1282, 669] on div "GPS" at bounding box center [1376, 670] width 196 height 30
click at [1018, 116] on icon at bounding box center [1011, 109] width 13 height 13
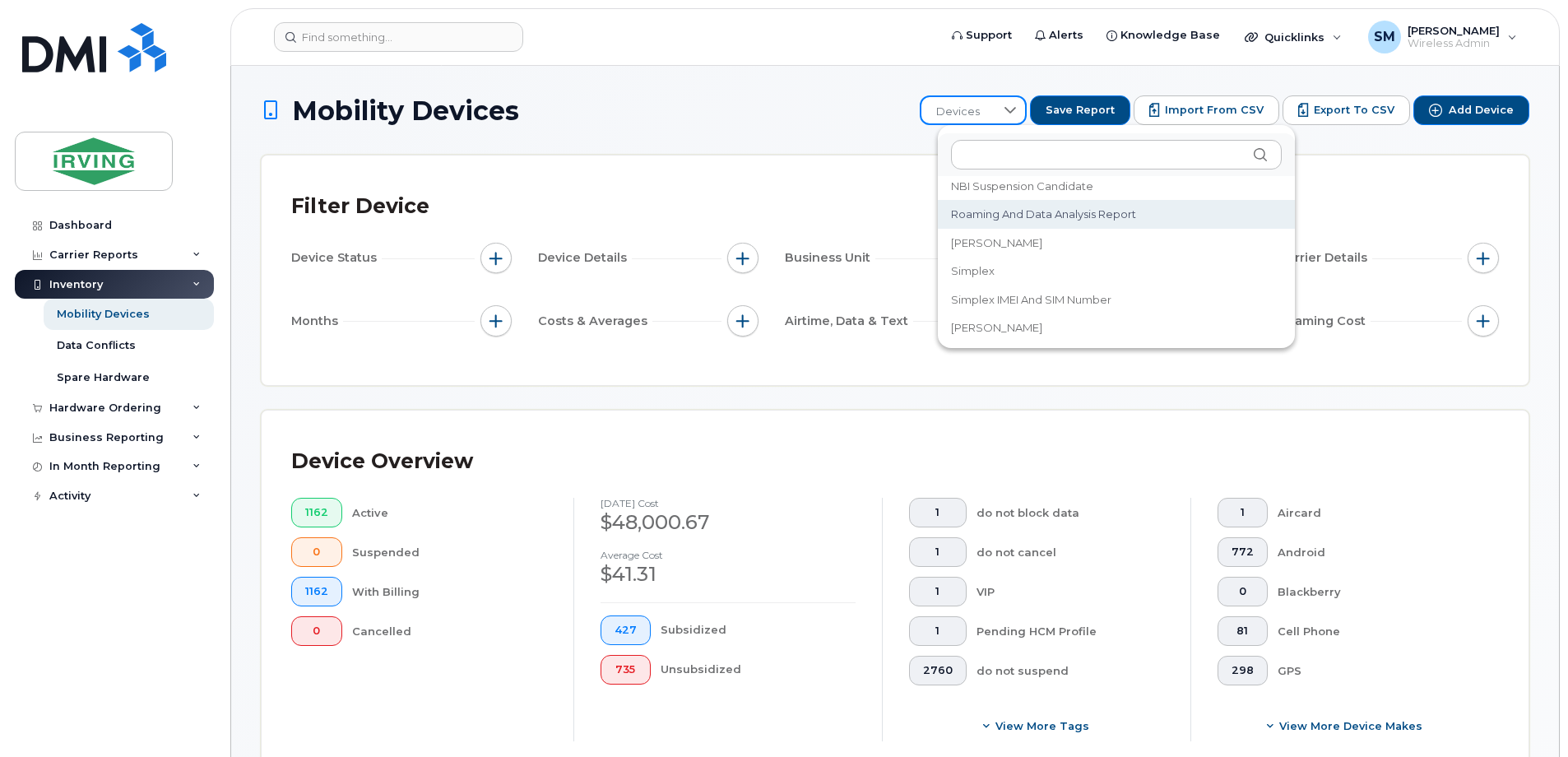
scroll to position [275, 0]
click at [1460, 517] on div "Aircard" at bounding box center [1376, 513] width 196 height 30
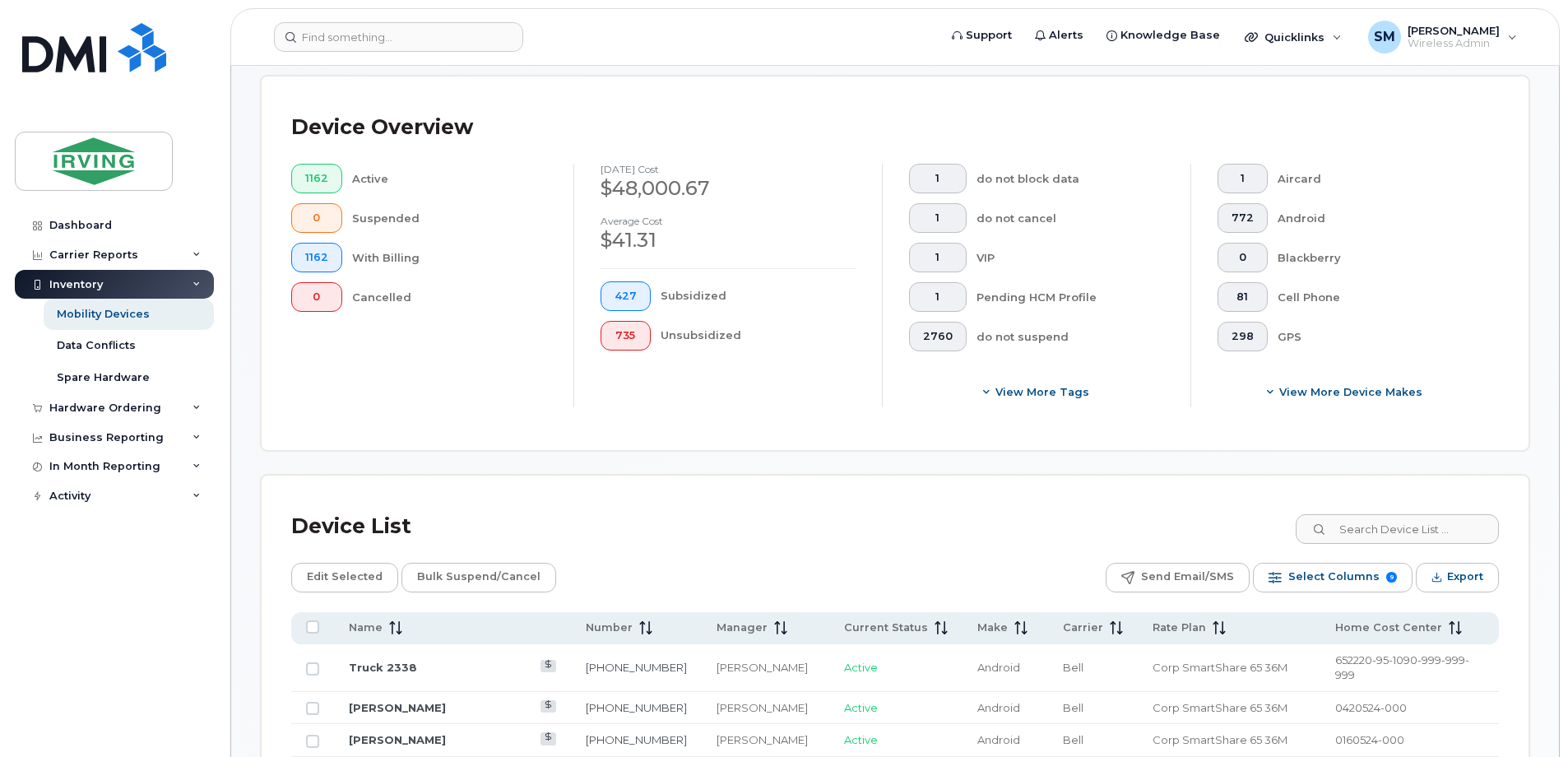
scroll to position [329, 0]
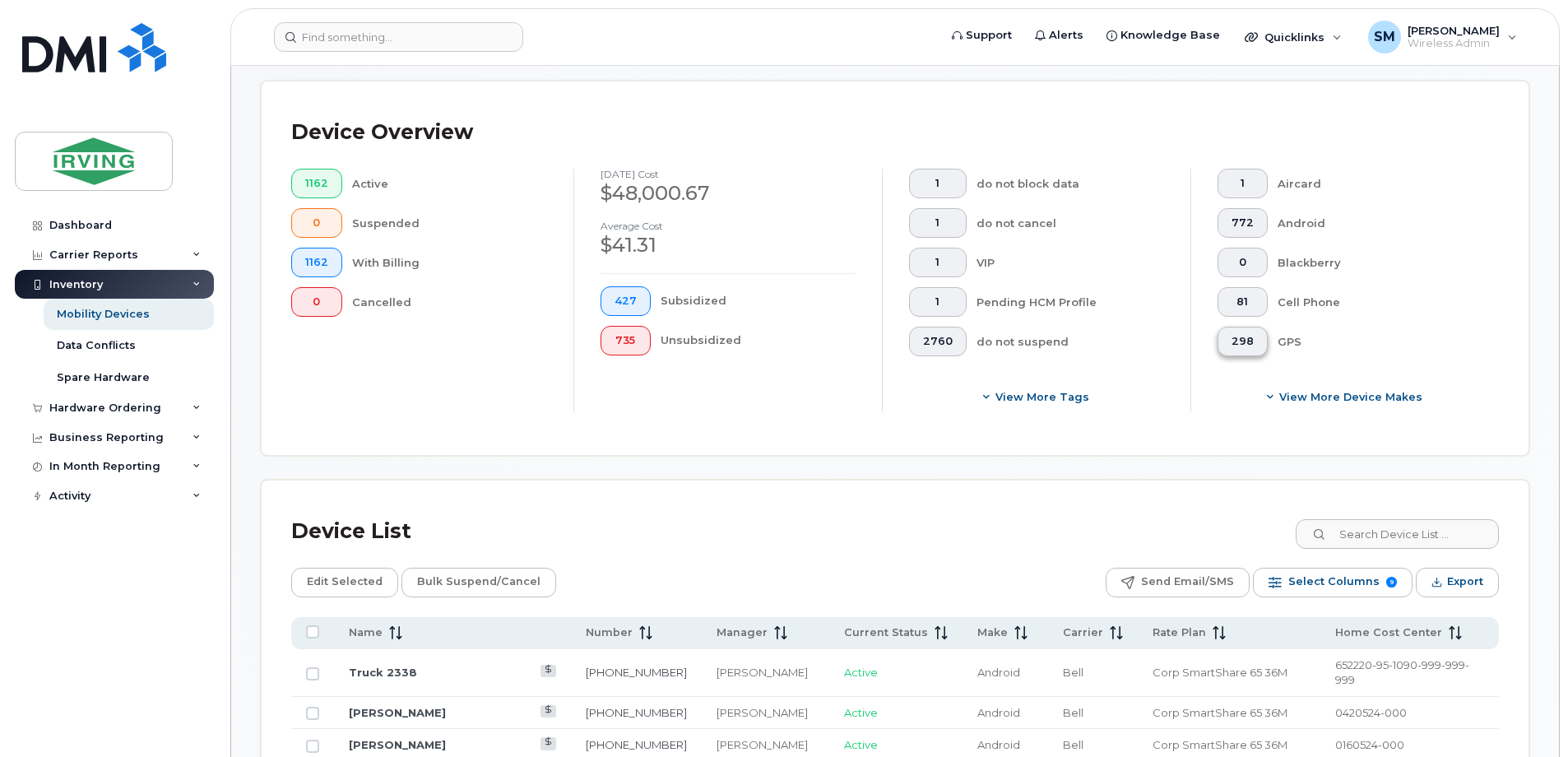
click at [1247, 343] on span "298" at bounding box center [1242, 341] width 22 height 13
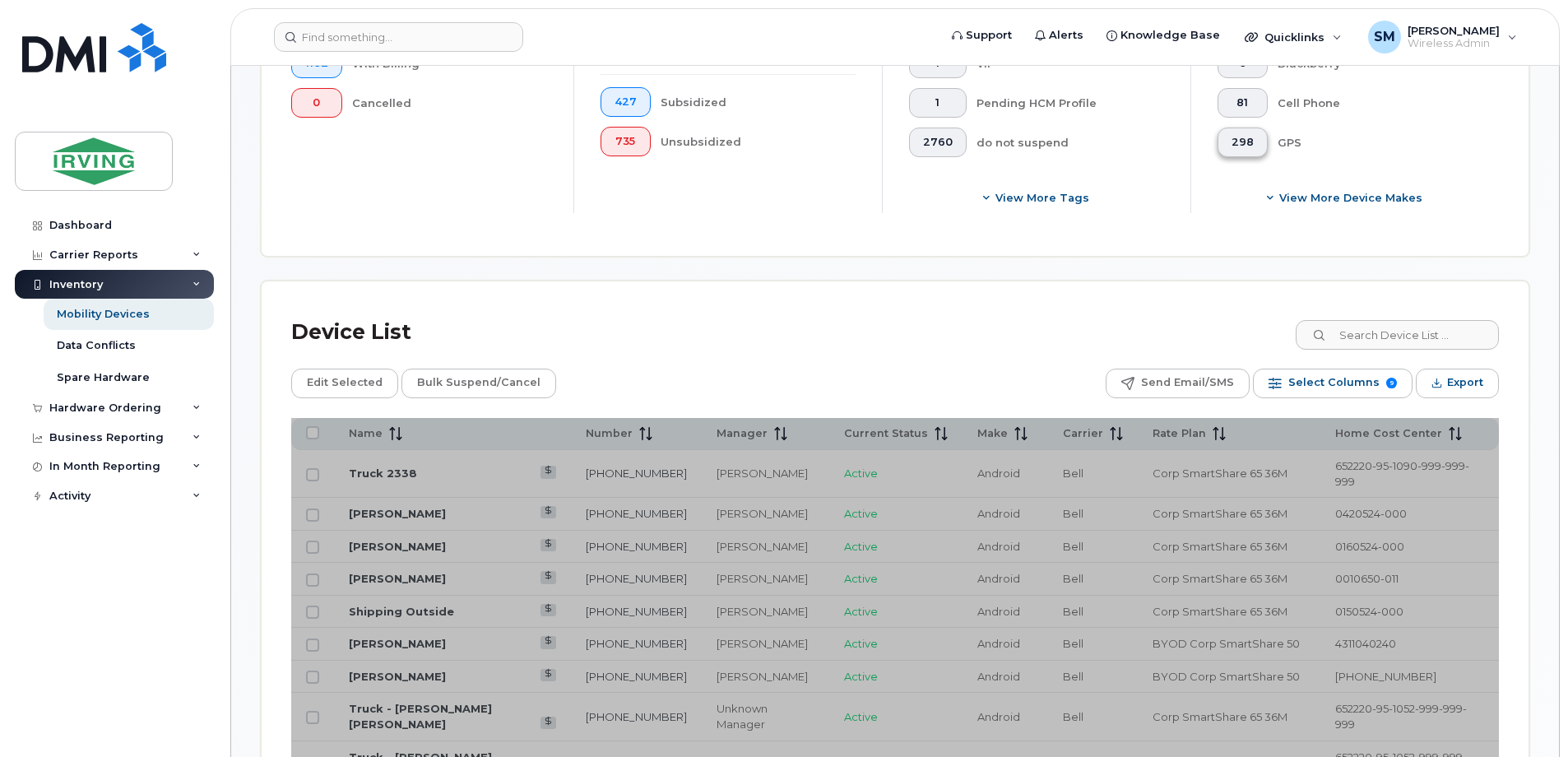
scroll to position [605, 0]
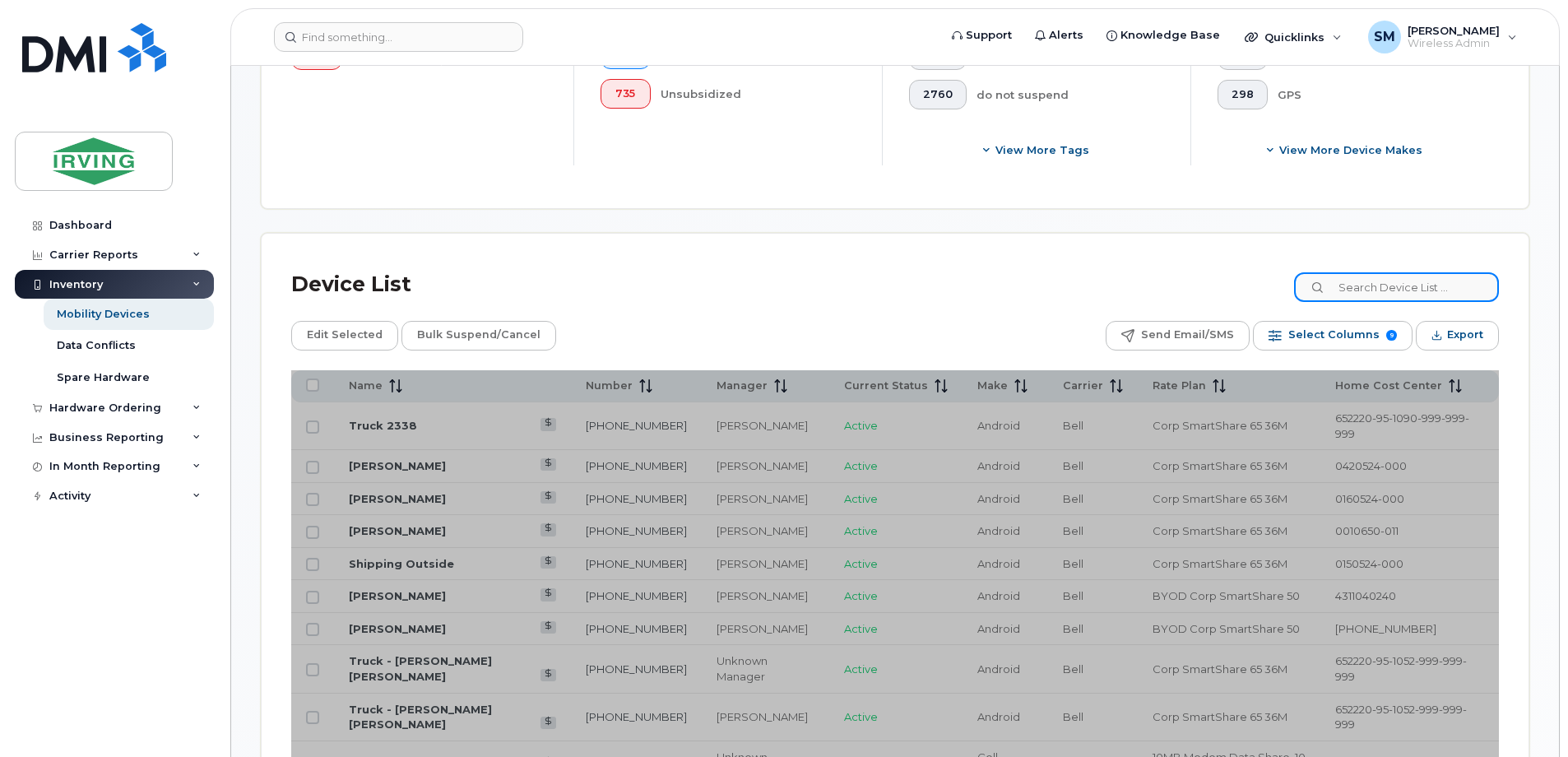
click at [1418, 287] on input at bounding box center [1396, 287] width 205 height 30
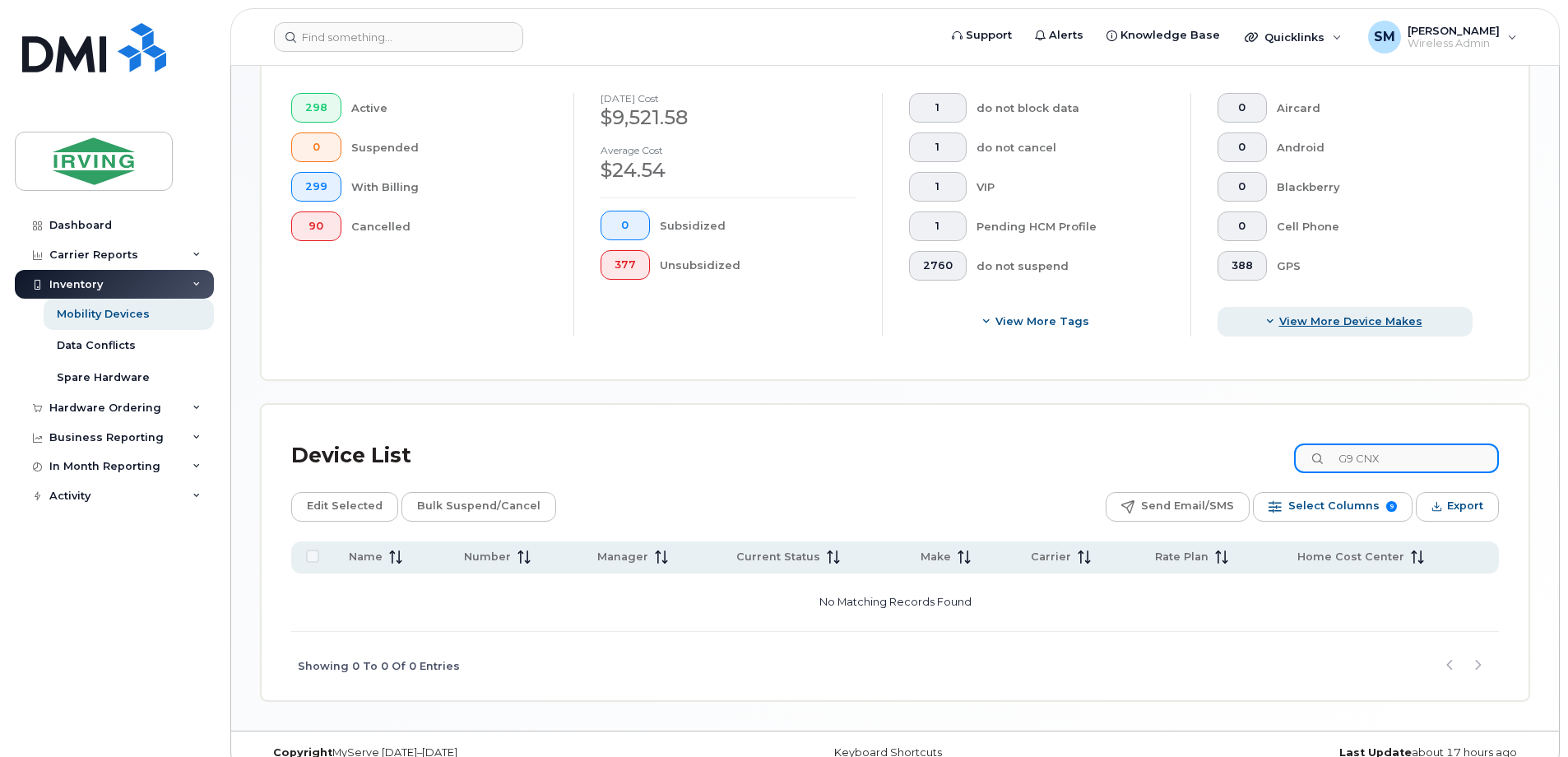
scroll to position [460, 0]
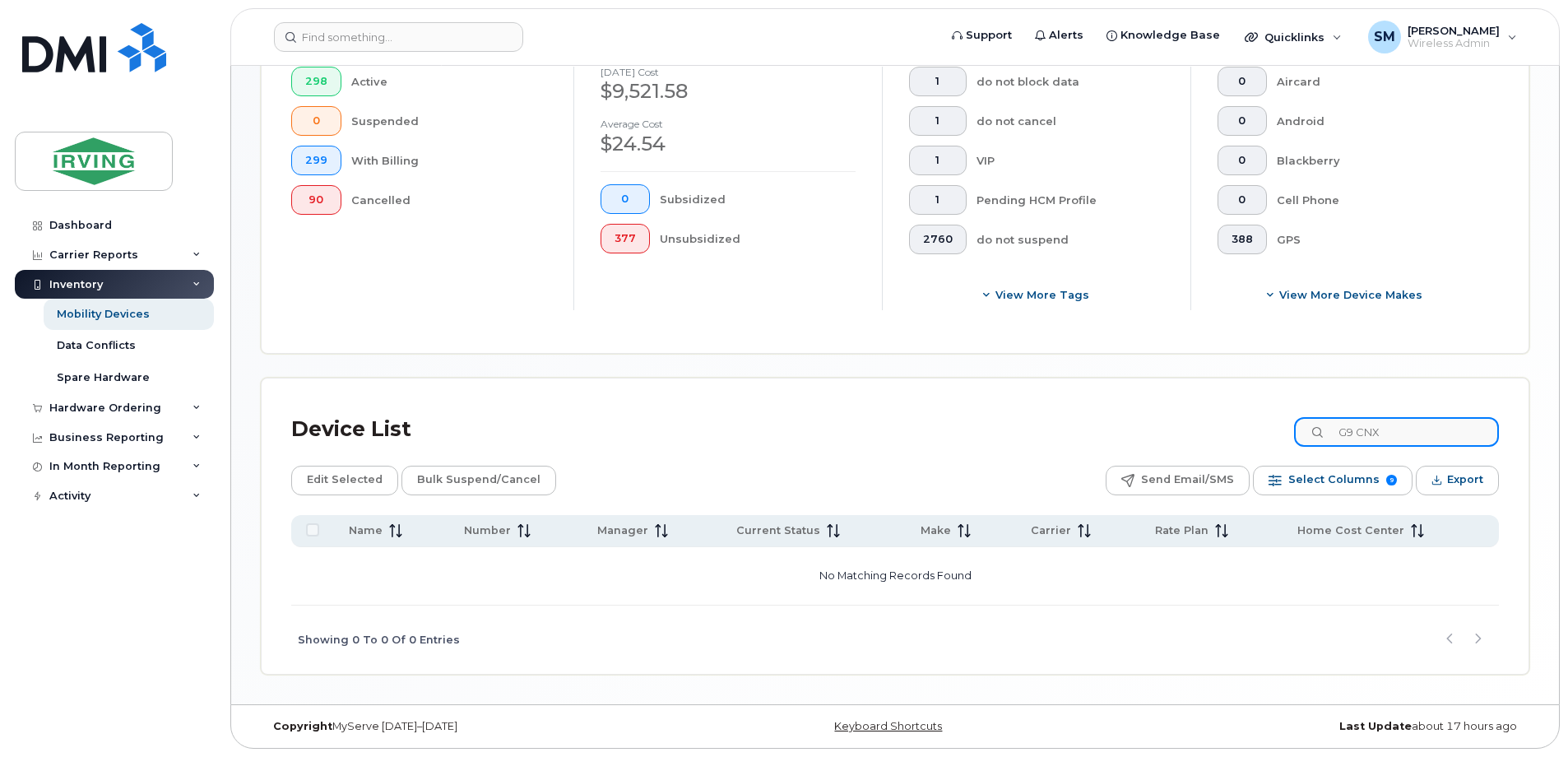
click at [1374, 432] on input "G9 CNX" at bounding box center [1396, 432] width 205 height 30
click at [1396, 437] on input "G9CNX" at bounding box center [1396, 432] width 205 height 30
click at [1371, 434] on input "G9CNX" at bounding box center [1396, 432] width 205 height 30
click at [1405, 435] on input "G9CNX" at bounding box center [1396, 432] width 205 height 30
click at [1410, 431] on input "G9 Cnx" at bounding box center [1396, 432] width 205 height 30
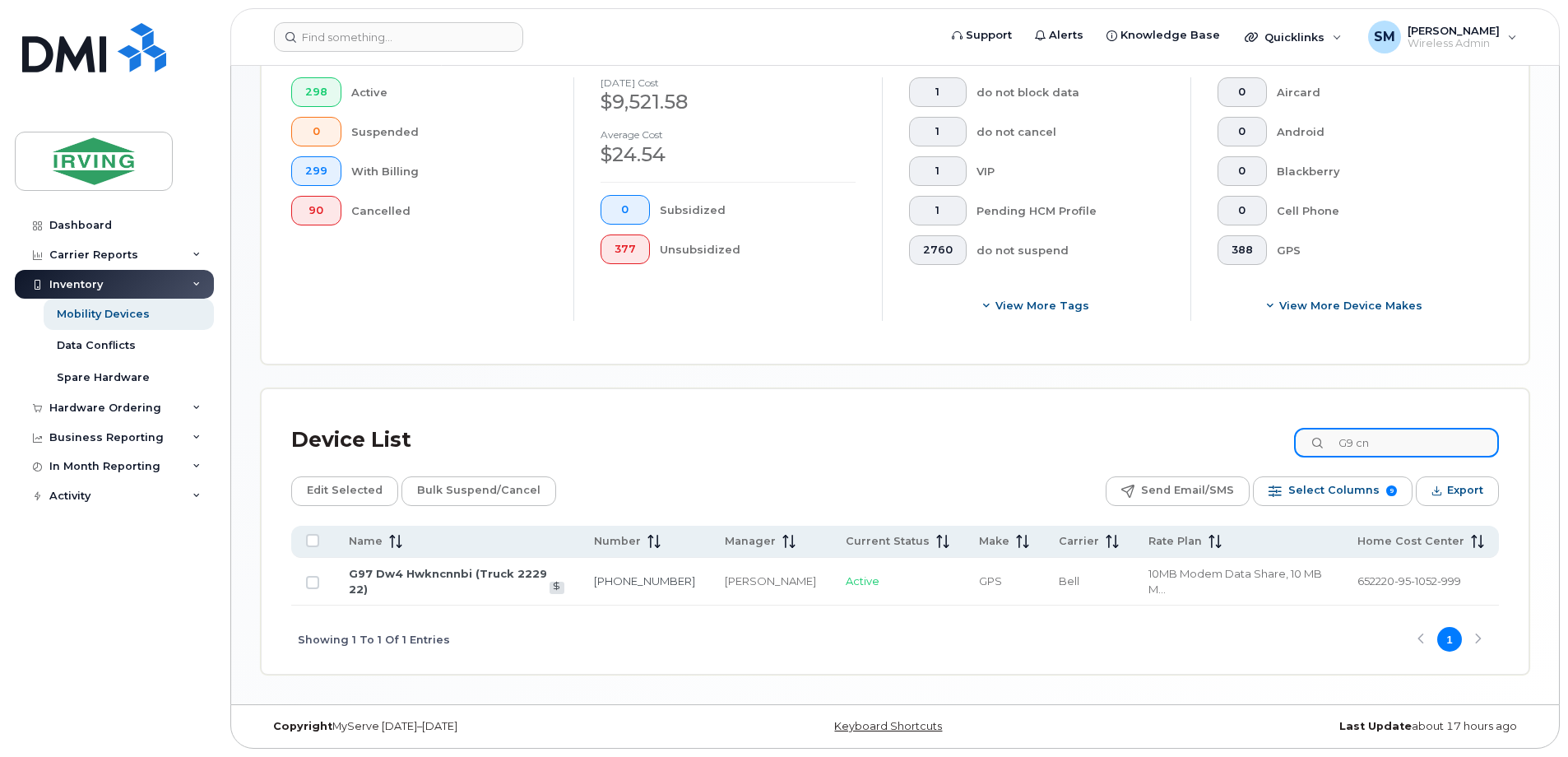
scroll to position [434, 0]
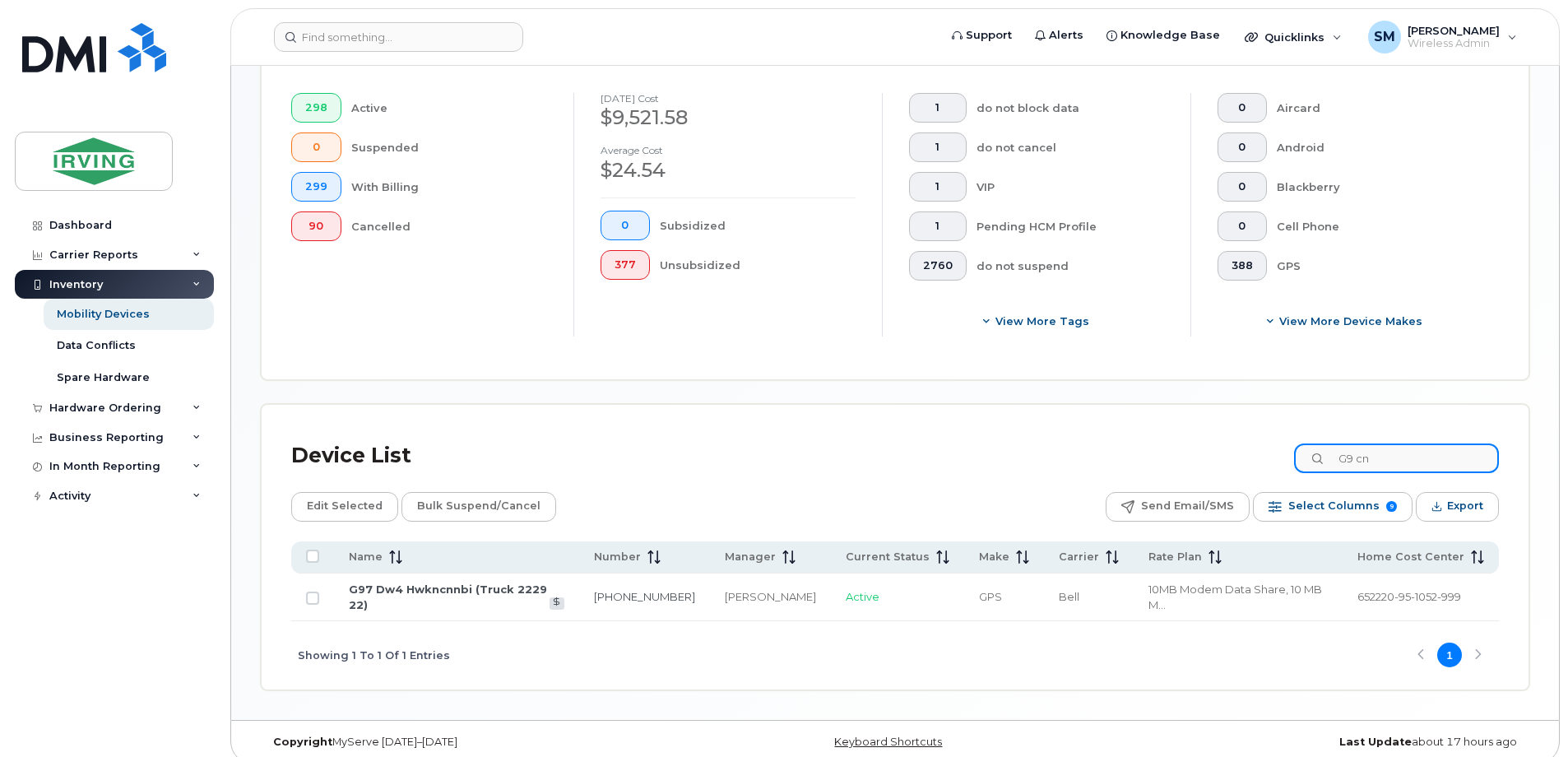
type input "G9 cnx"
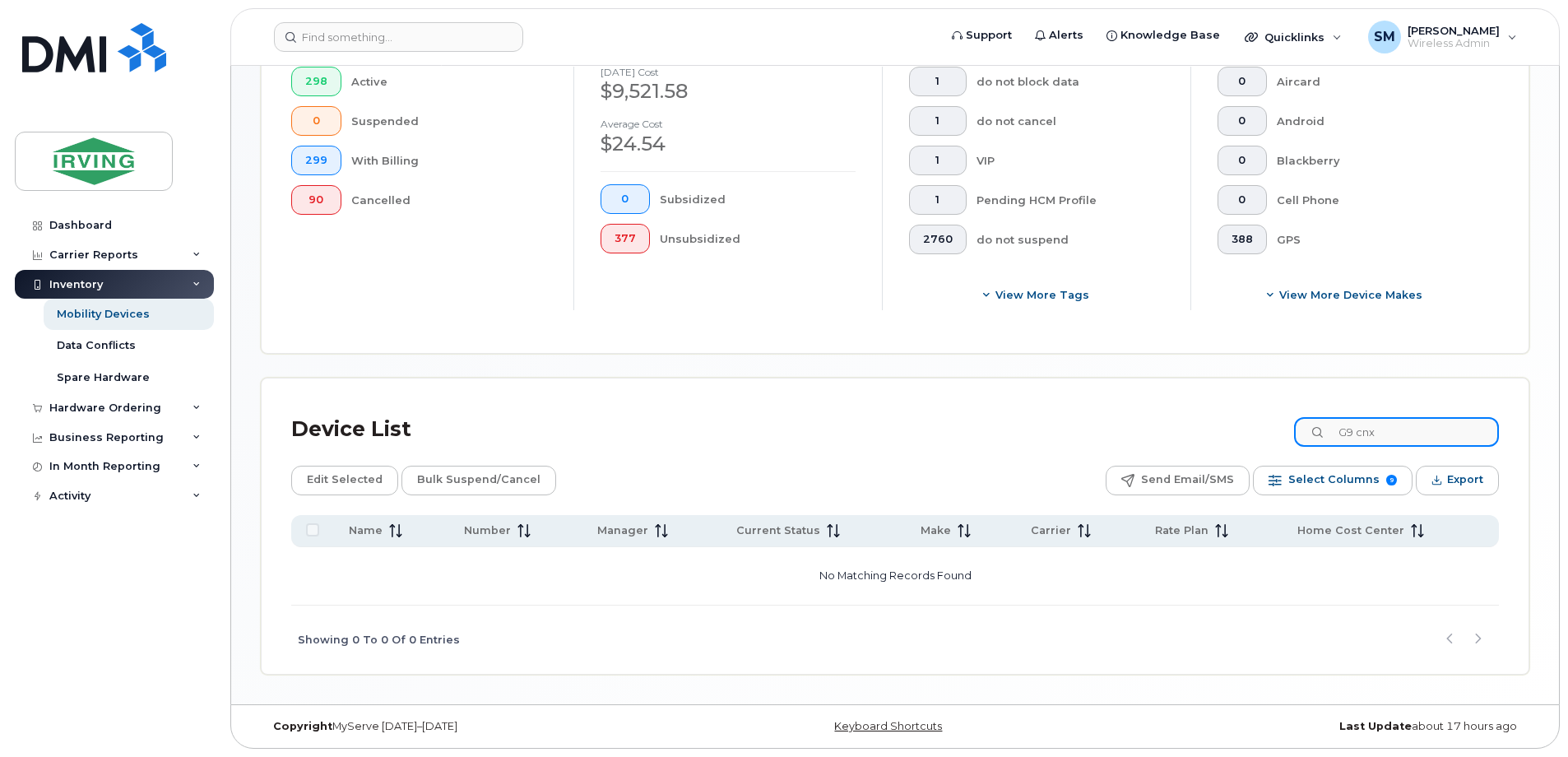
drag, startPoint x: 1412, startPoint y: 434, endPoint x: 1326, endPoint y: 432, distance: 86.0
click at [1326, 432] on input "G9 cnx" at bounding box center [1396, 432] width 205 height 30
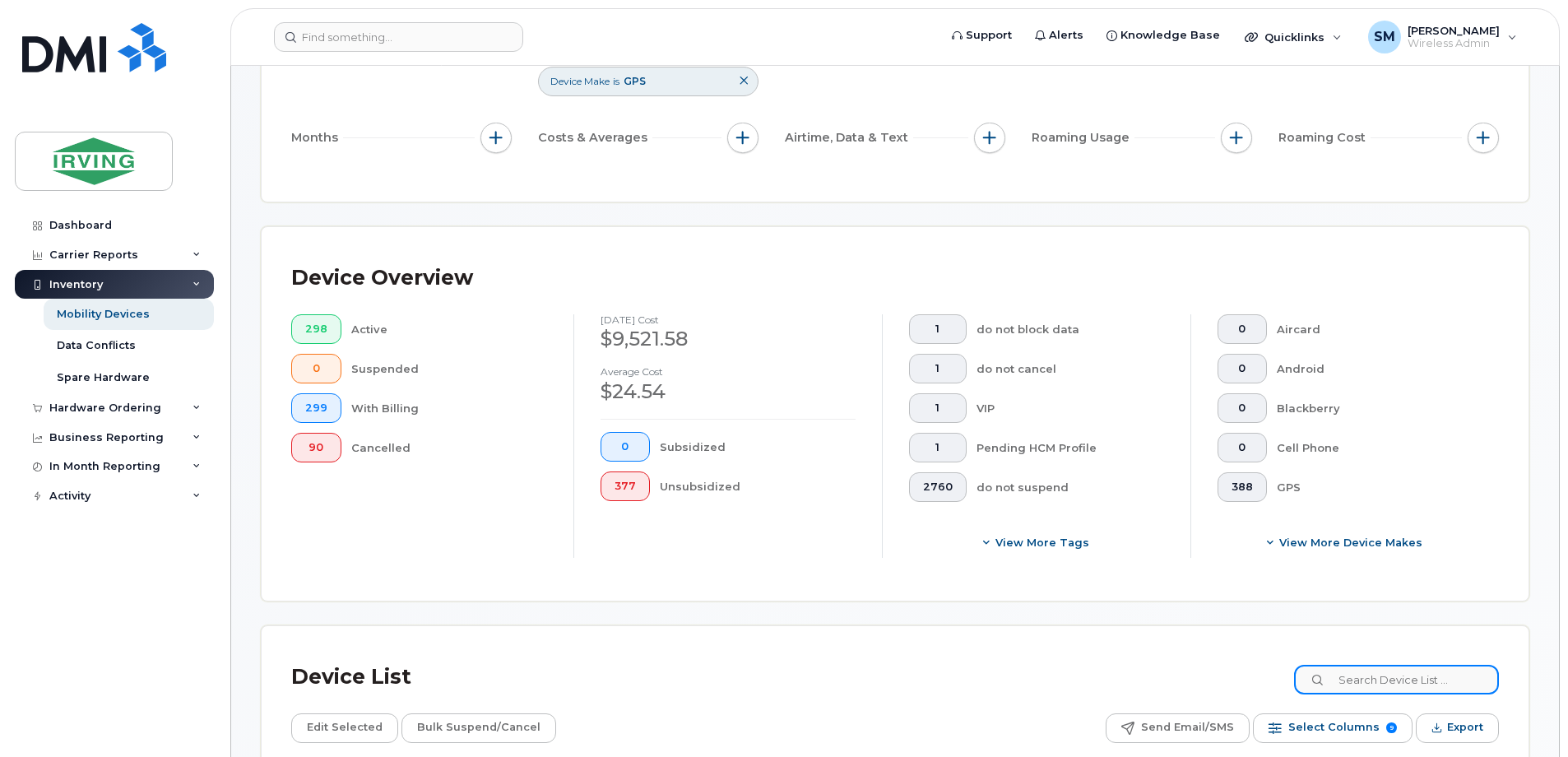
scroll to position [193, 0]
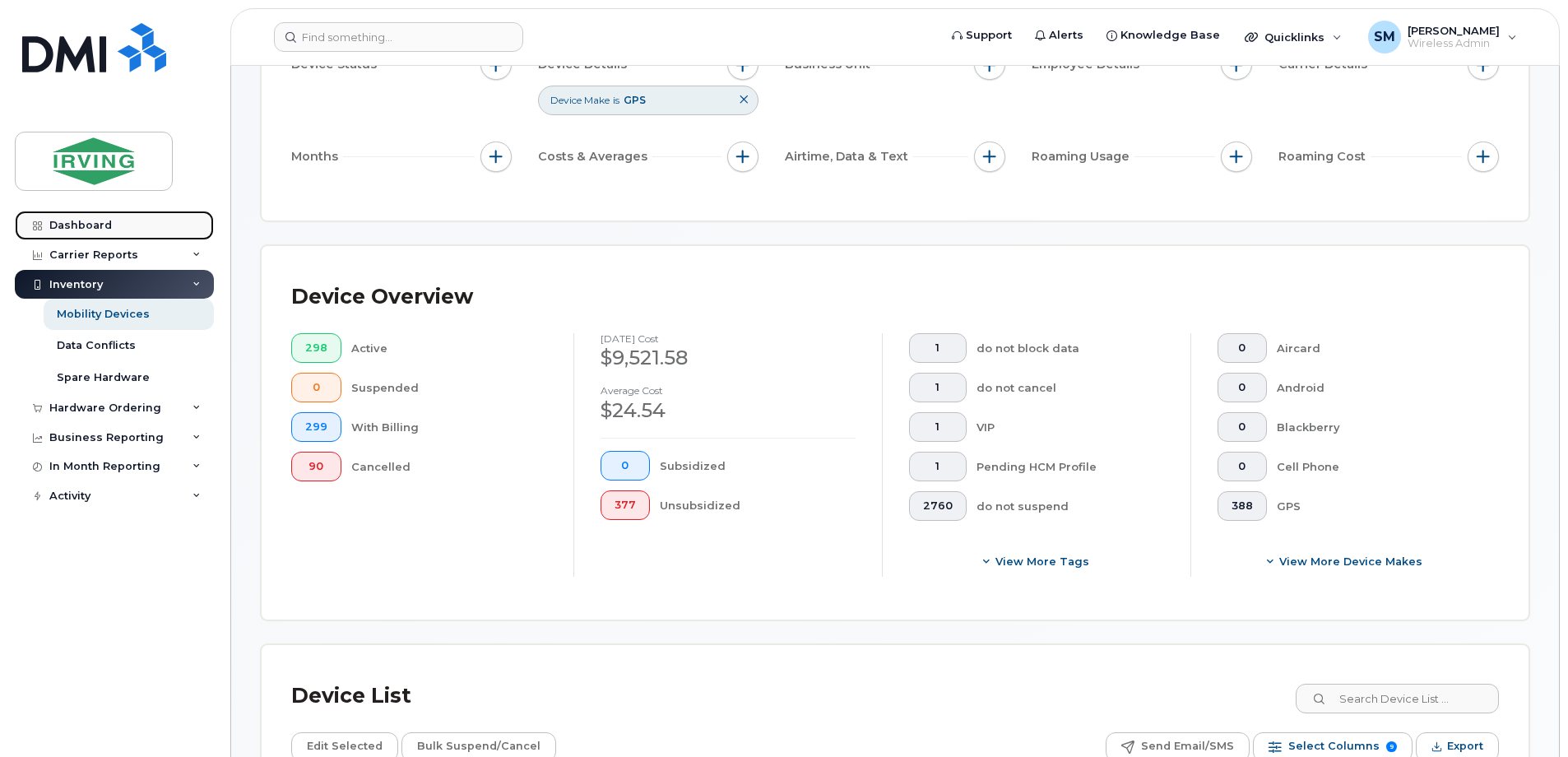
click at [173, 224] on link "Dashboard" at bounding box center [115, 226] width 200 height 30
click at [178, 222] on link "Dashboard" at bounding box center [115, 226] width 200 height 30
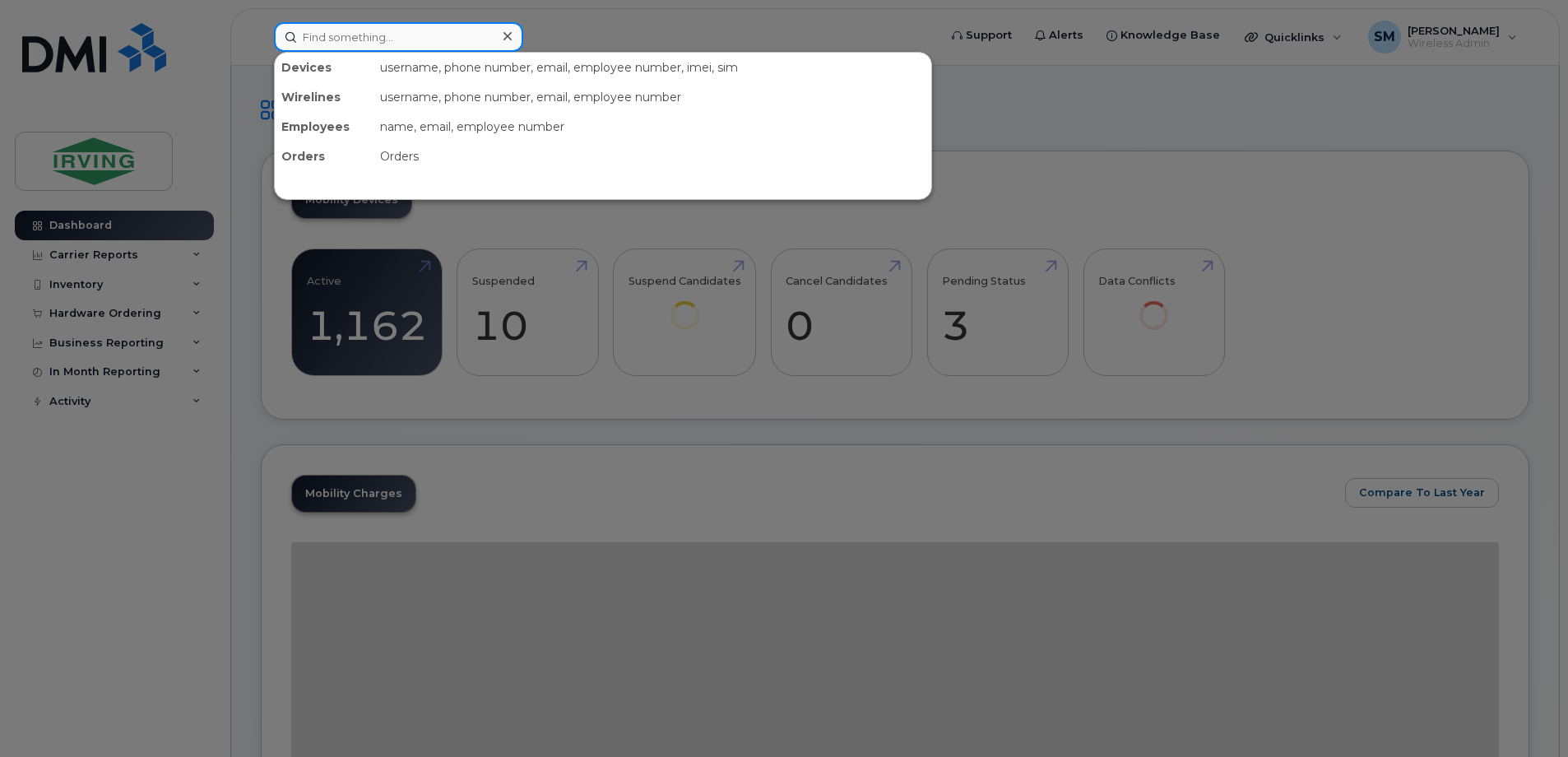
click at [461, 33] on input at bounding box center [398, 37] width 249 height 30
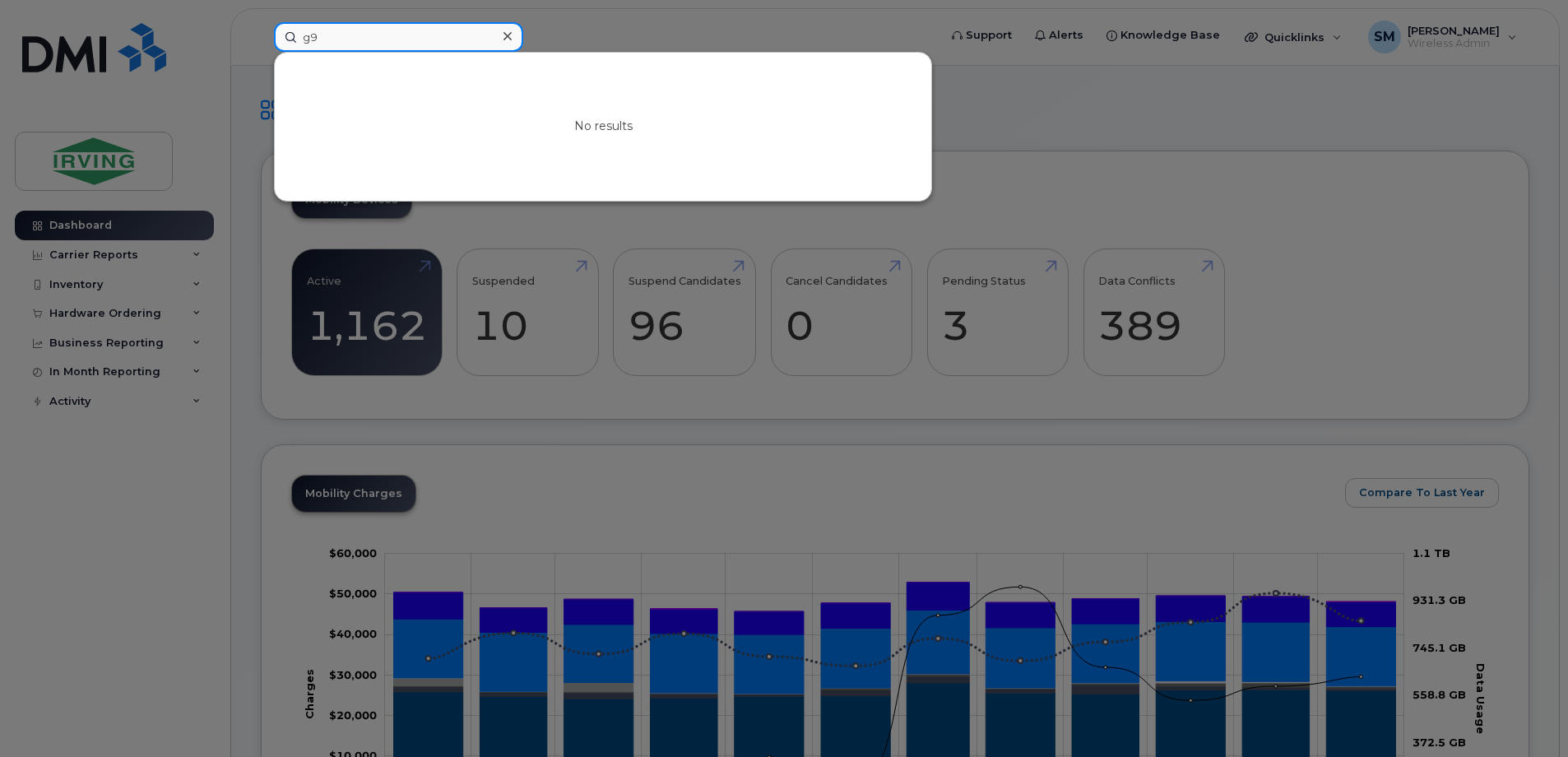
type input "g"
click at [466, 100] on div "Enter more symbols" at bounding box center [603, 126] width 656 height 148
click at [322, 37] on input "G9" at bounding box center [398, 37] width 249 height 30
type input "G"
click at [396, 119] on div "Enter more symbols" at bounding box center [603, 126] width 656 height 148
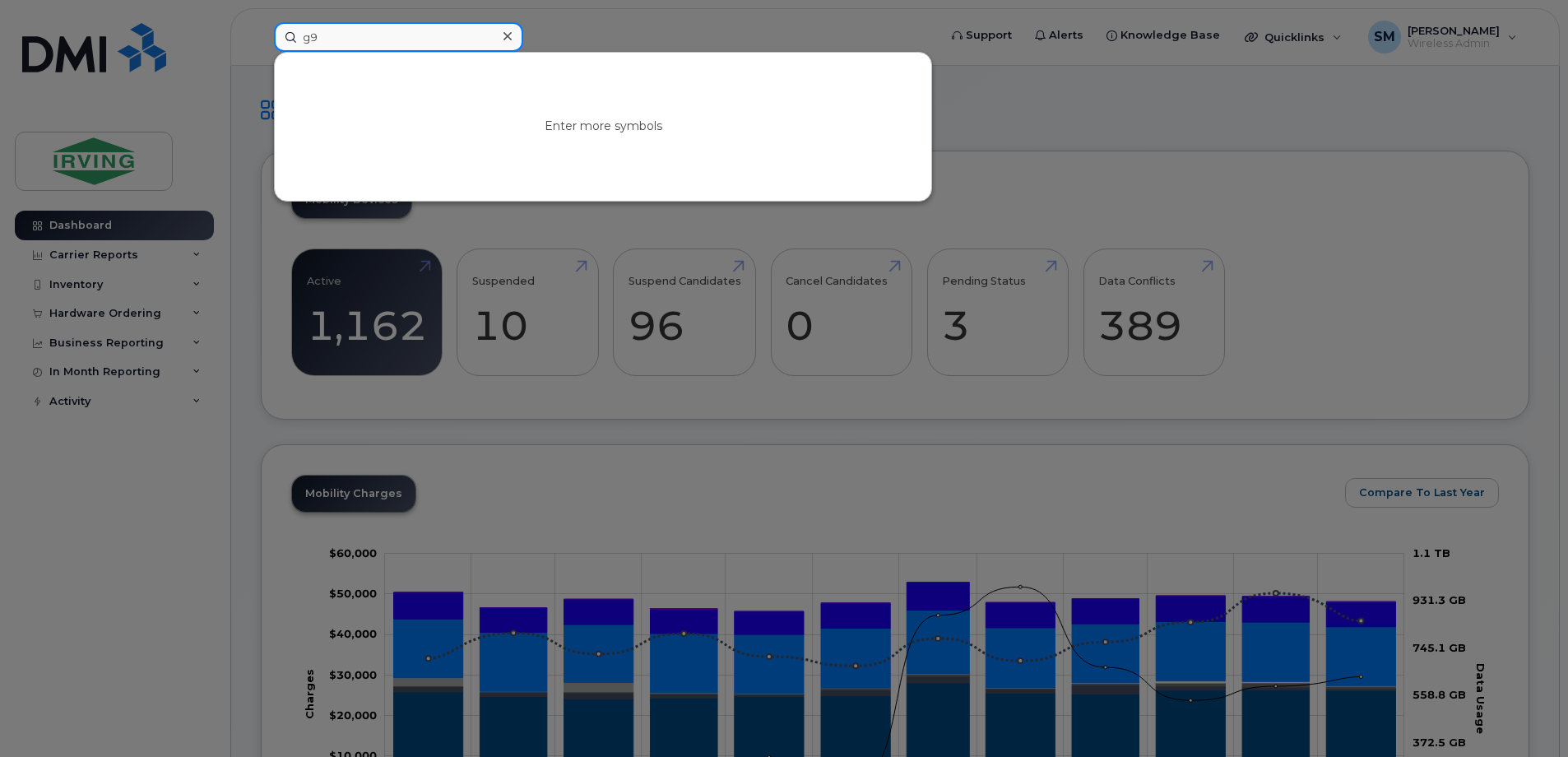
click at [358, 32] on input "g9" at bounding box center [398, 37] width 249 height 30
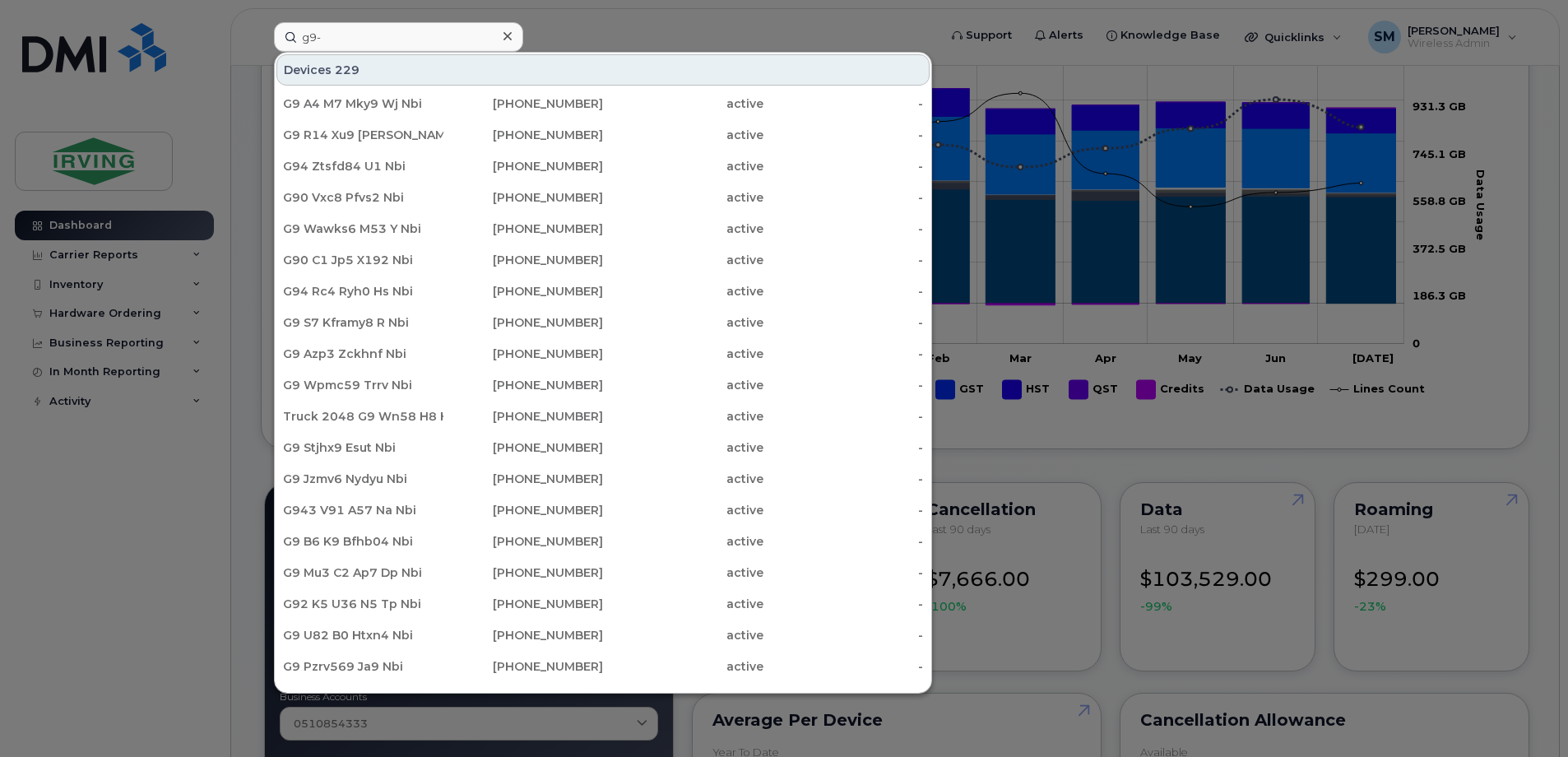
click at [363, 68] on div "Devices 229" at bounding box center [603, 70] width 654 height 32
click at [361, 44] on input "g9-" at bounding box center [398, 37] width 249 height 30
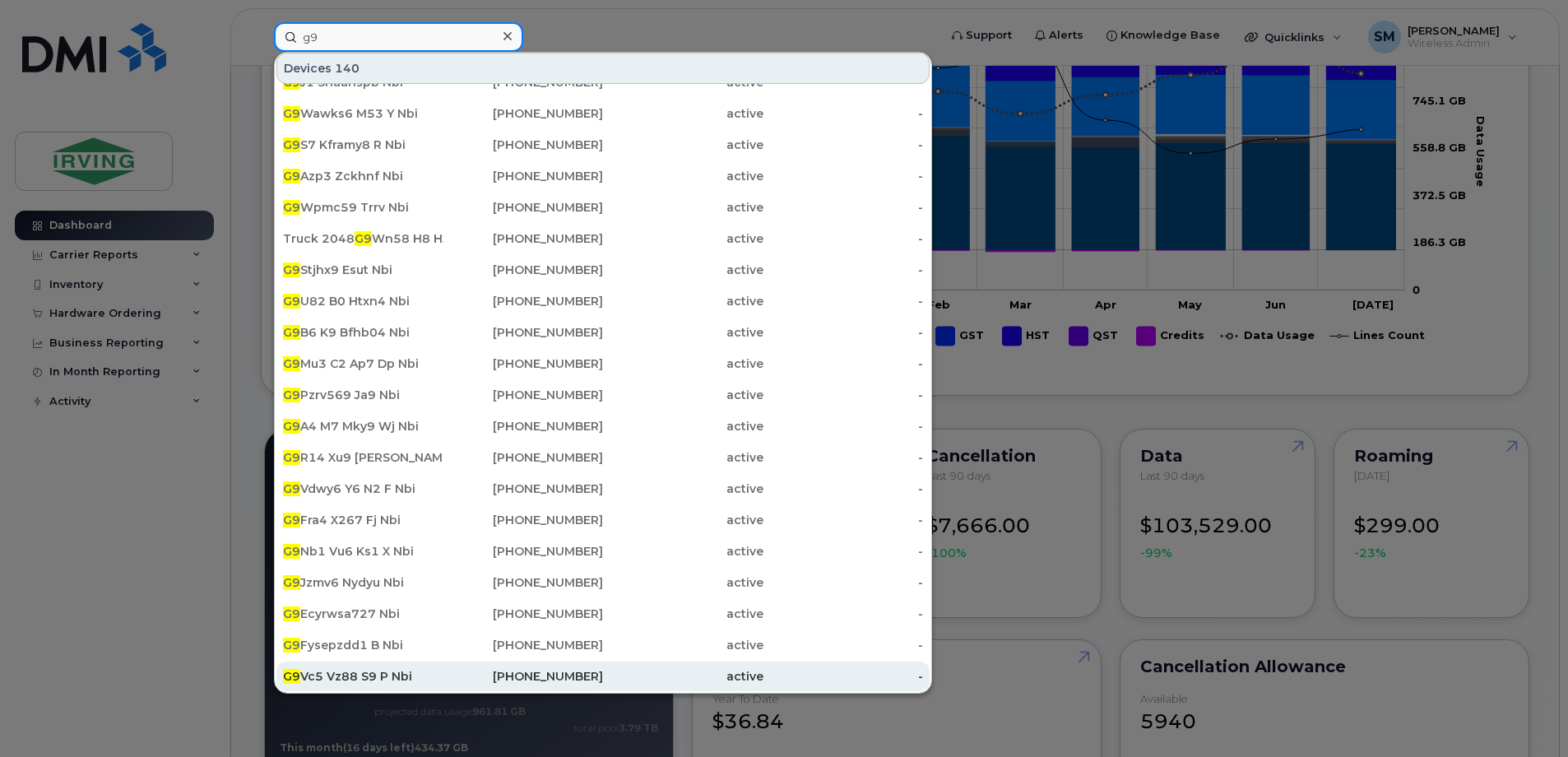
scroll to position [576, 0]
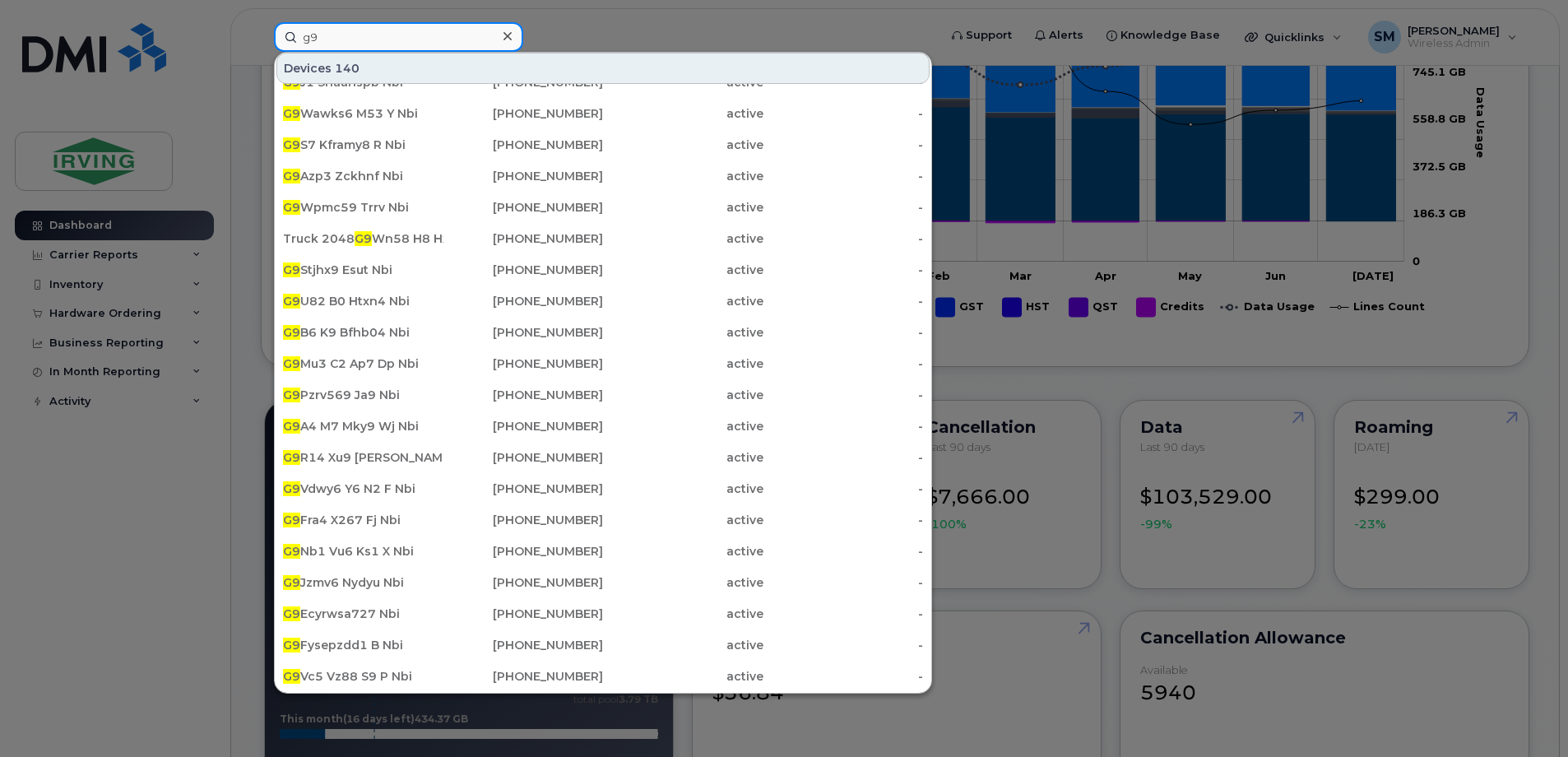
click at [356, 32] on input "g9" at bounding box center [398, 37] width 249 height 30
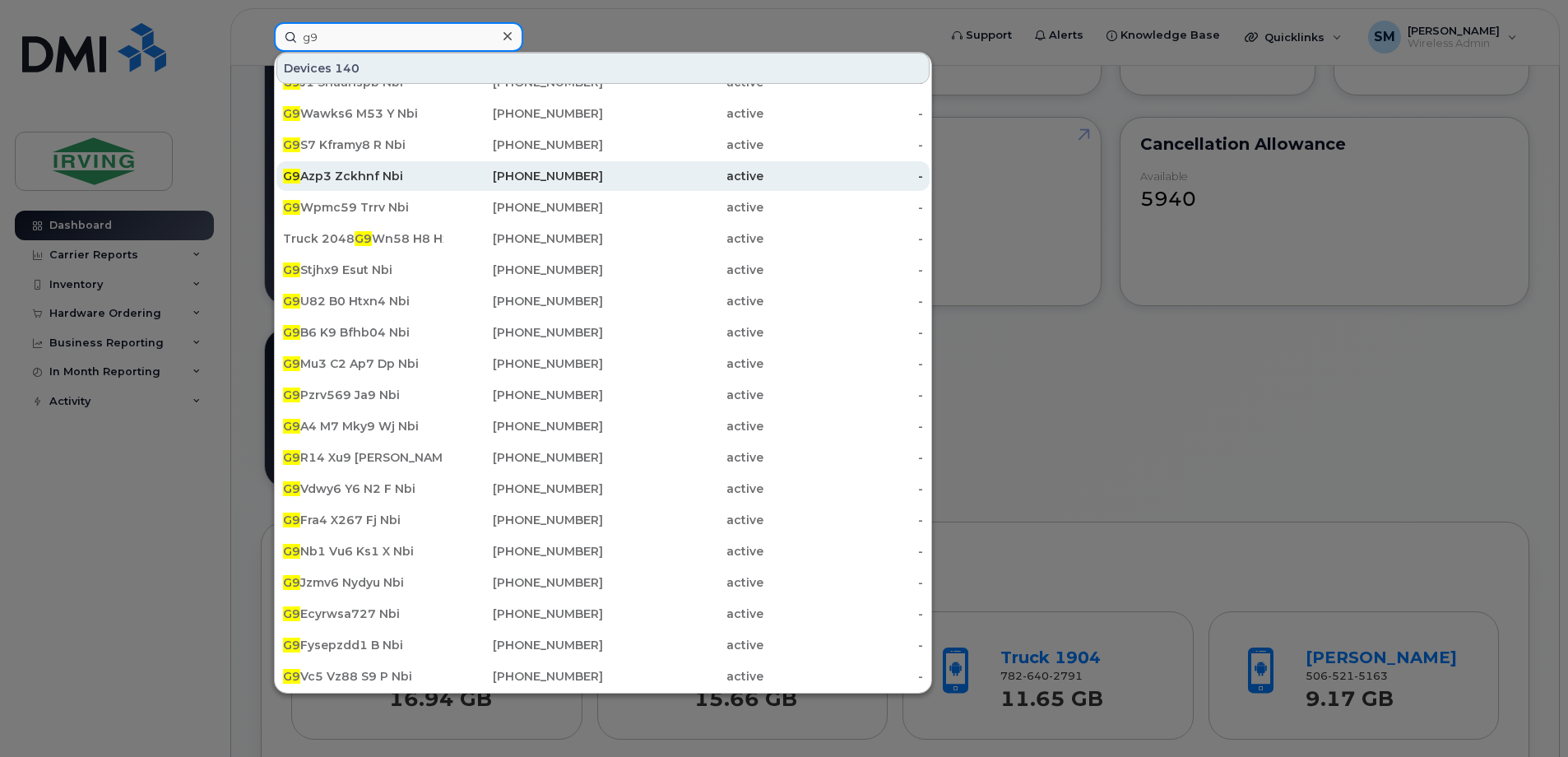
scroll to position [0, 0]
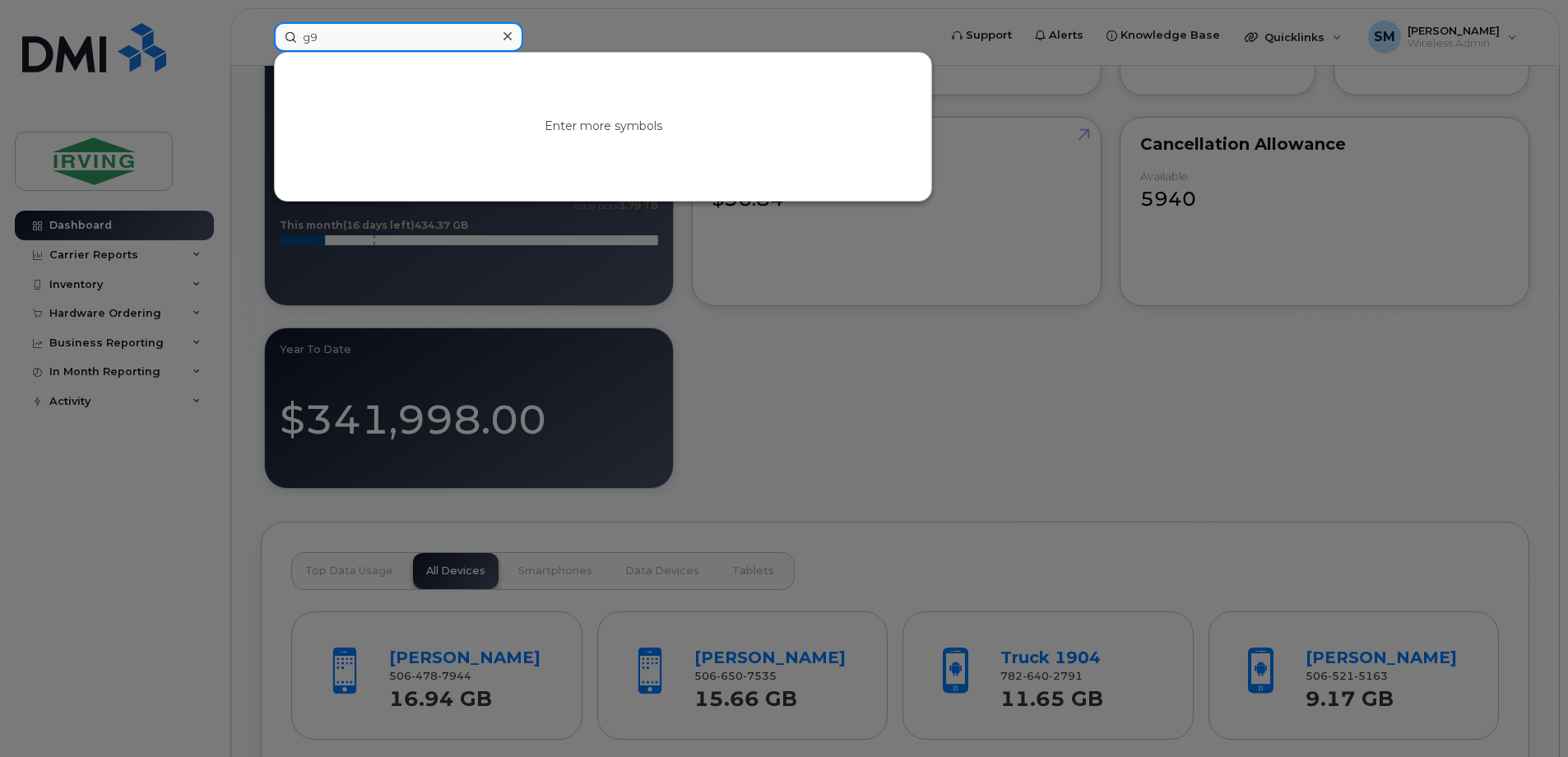
type input "g"
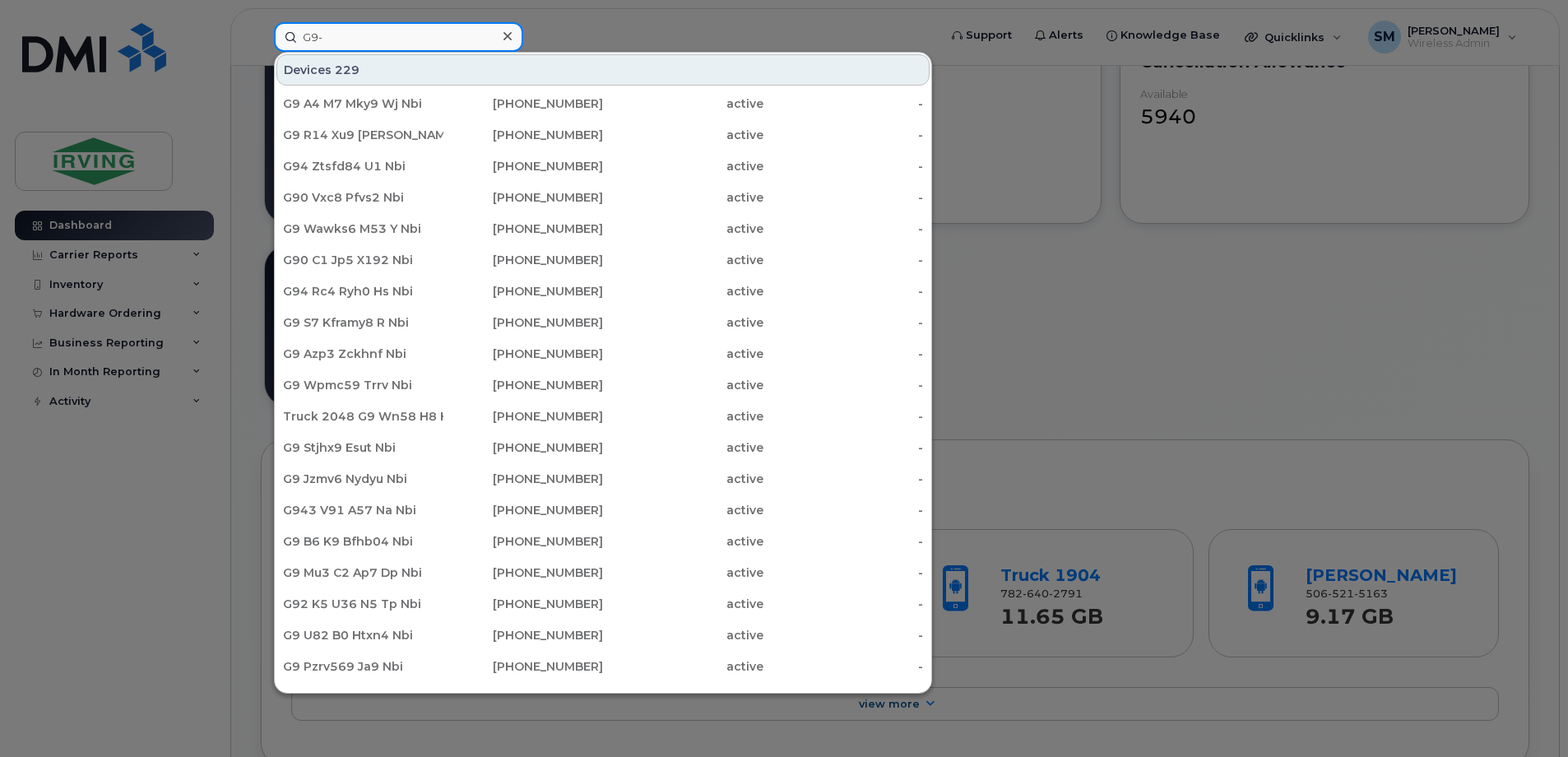
type input "G9-"
drag, startPoint x: 407, startPoint y: 33, endPoint x: 223, endPoint y: 37, distance: 184.0
click at [261, 37] on div "G9- Devices 229 G9 A4 M7 Mky9 Wj Nbi [PHONE_NUMBER] active - G9 R14 Xu9 Yyub Nb…" at bounding box center [600, 37] width 680 height 30
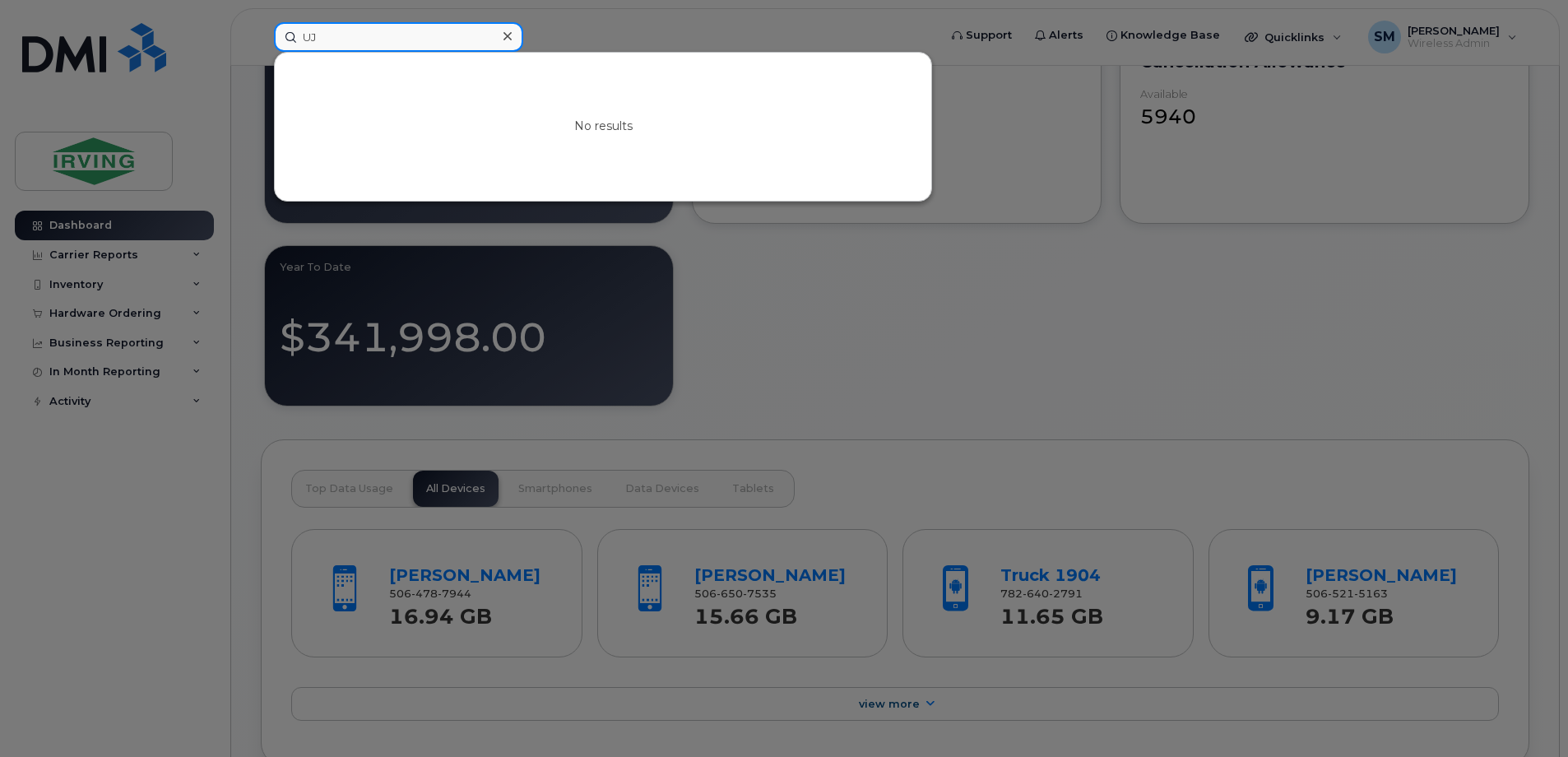
type input "U"
type input "J"
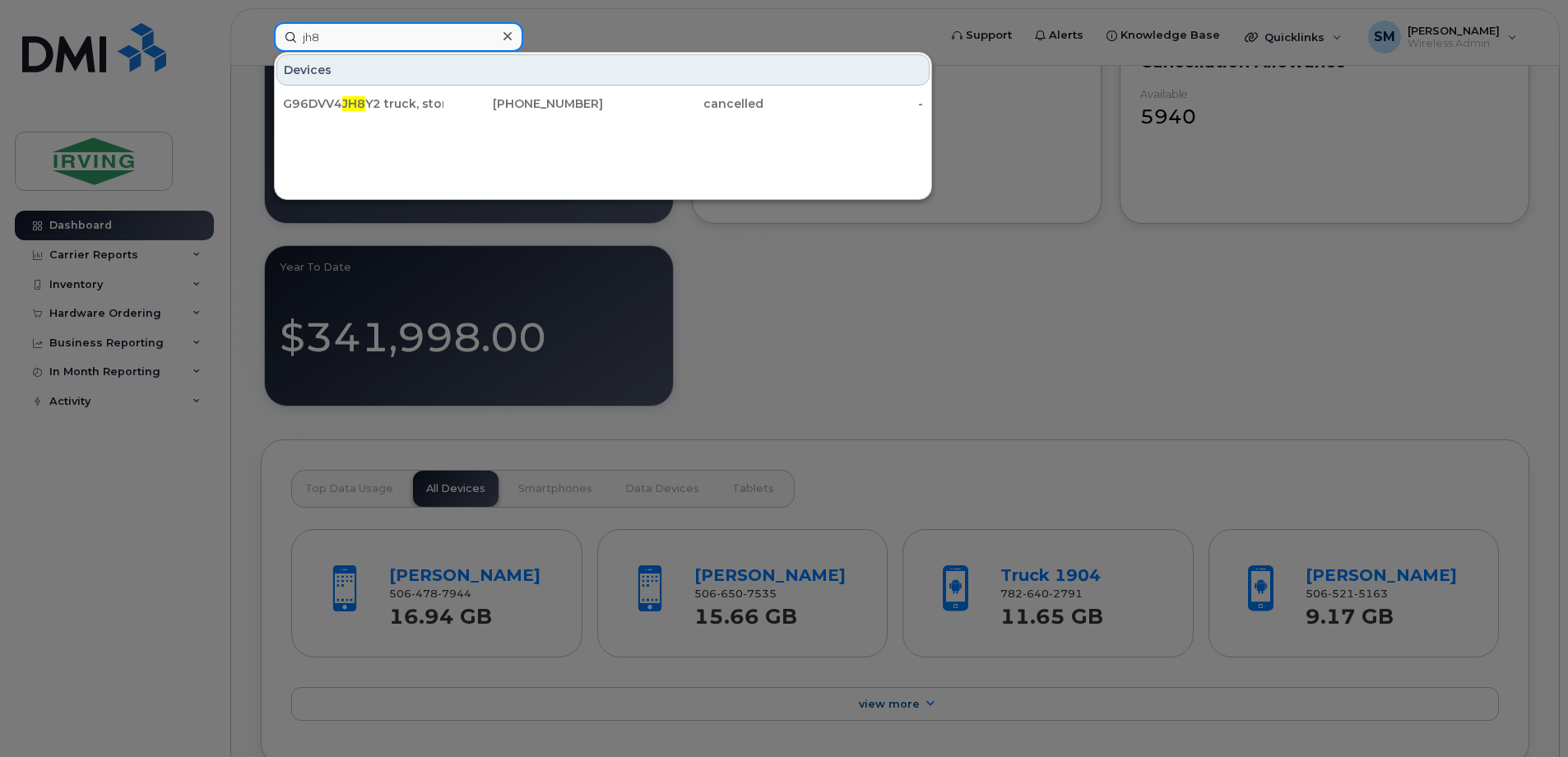
click at [297, 38] on input "jh8" at bounding box center [398, 37] width 249 height 30
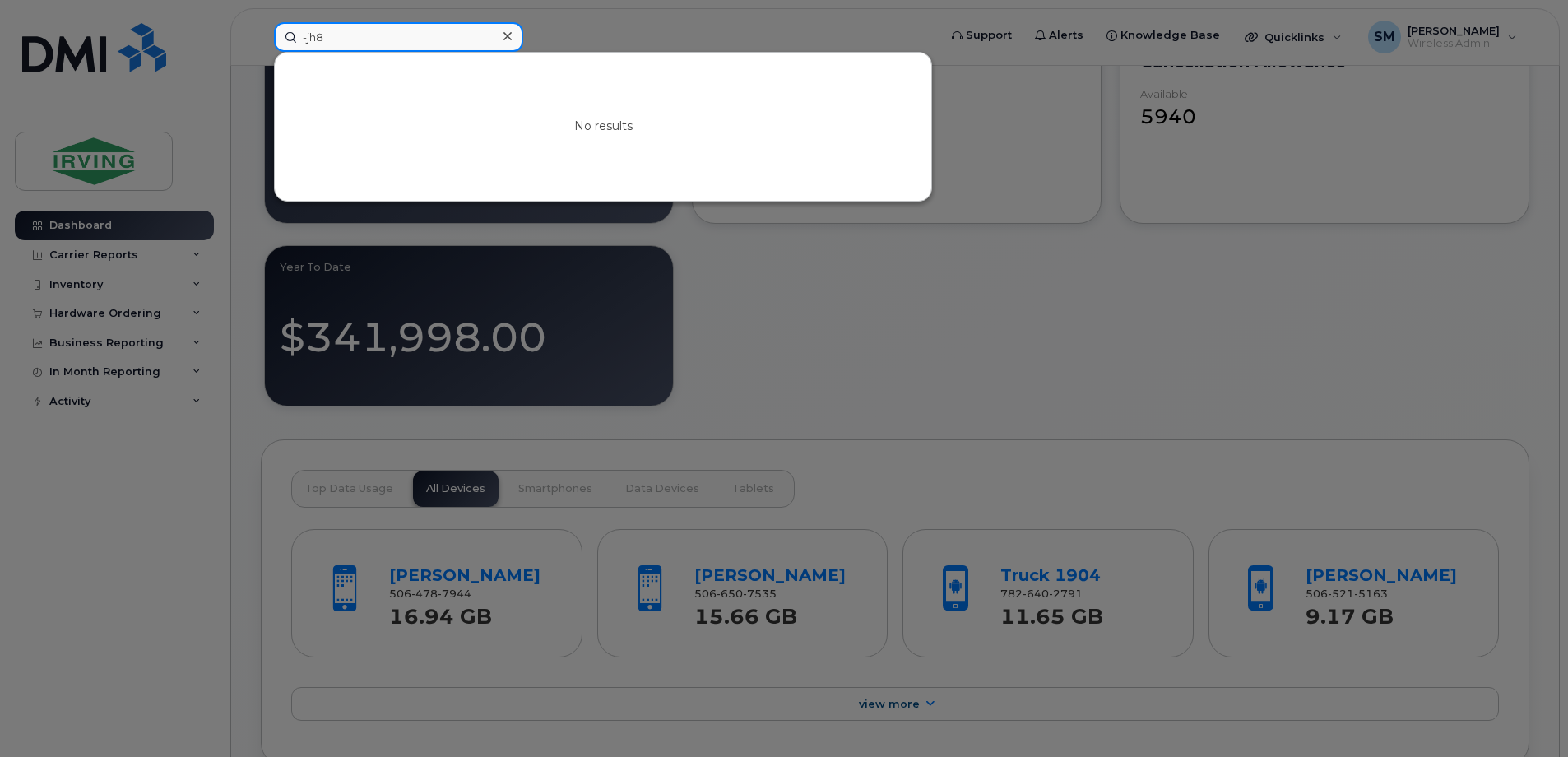
click at [328, 38] on input "-jh8" at bounding box center [398, 37] width 249 height 30
type input "-"
type input "h"
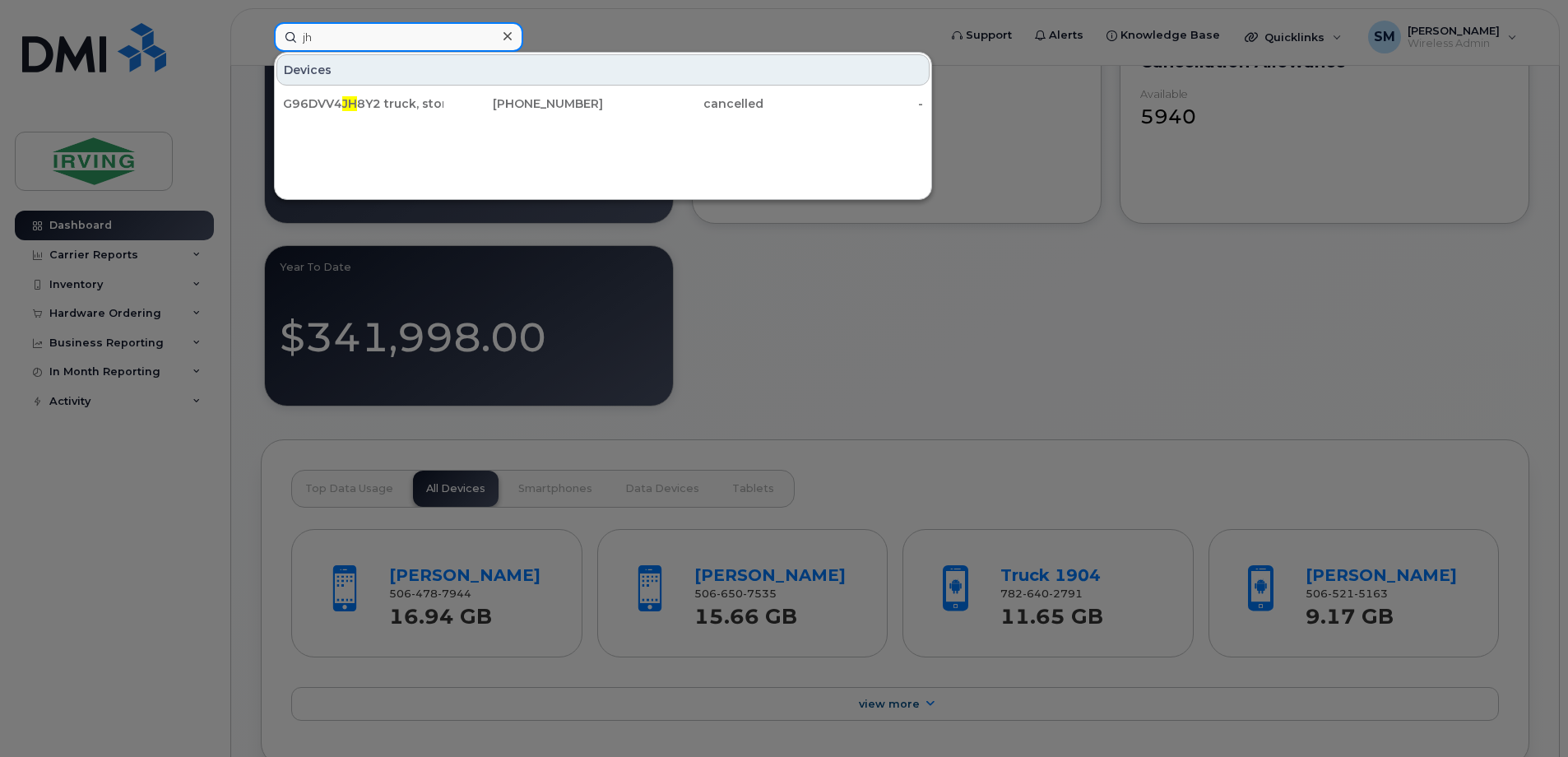
type input "j"
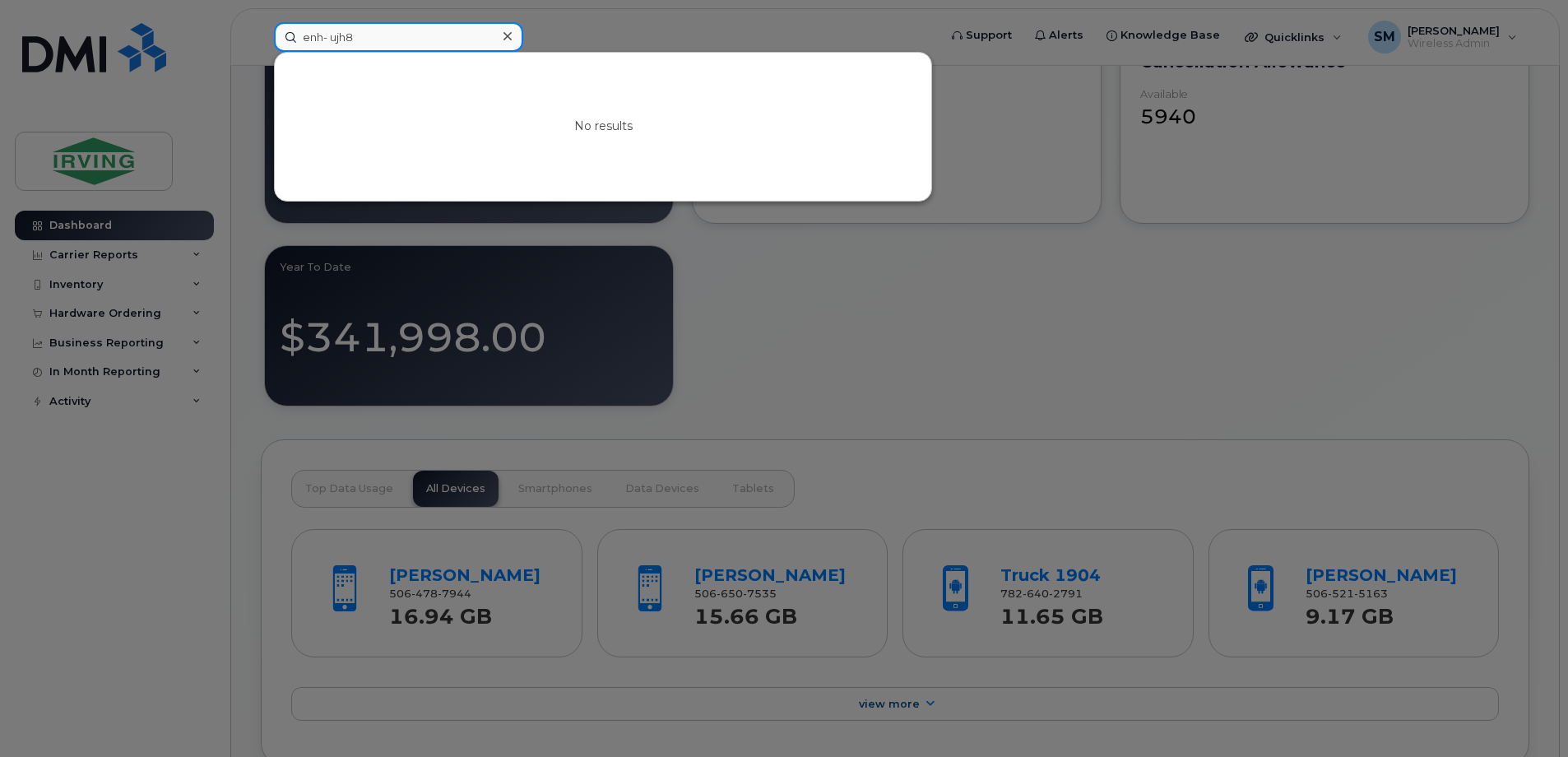
click at [362, 36] on input "enh- ujh8" at bounding box center [398, 37] width 249 height 30
type input "enh- ujh8"
click at [511, 37] on icon at bounding box center [508, 36] width 8 height 13
